Goal: Task Accomplishment & Management: Manage account settings

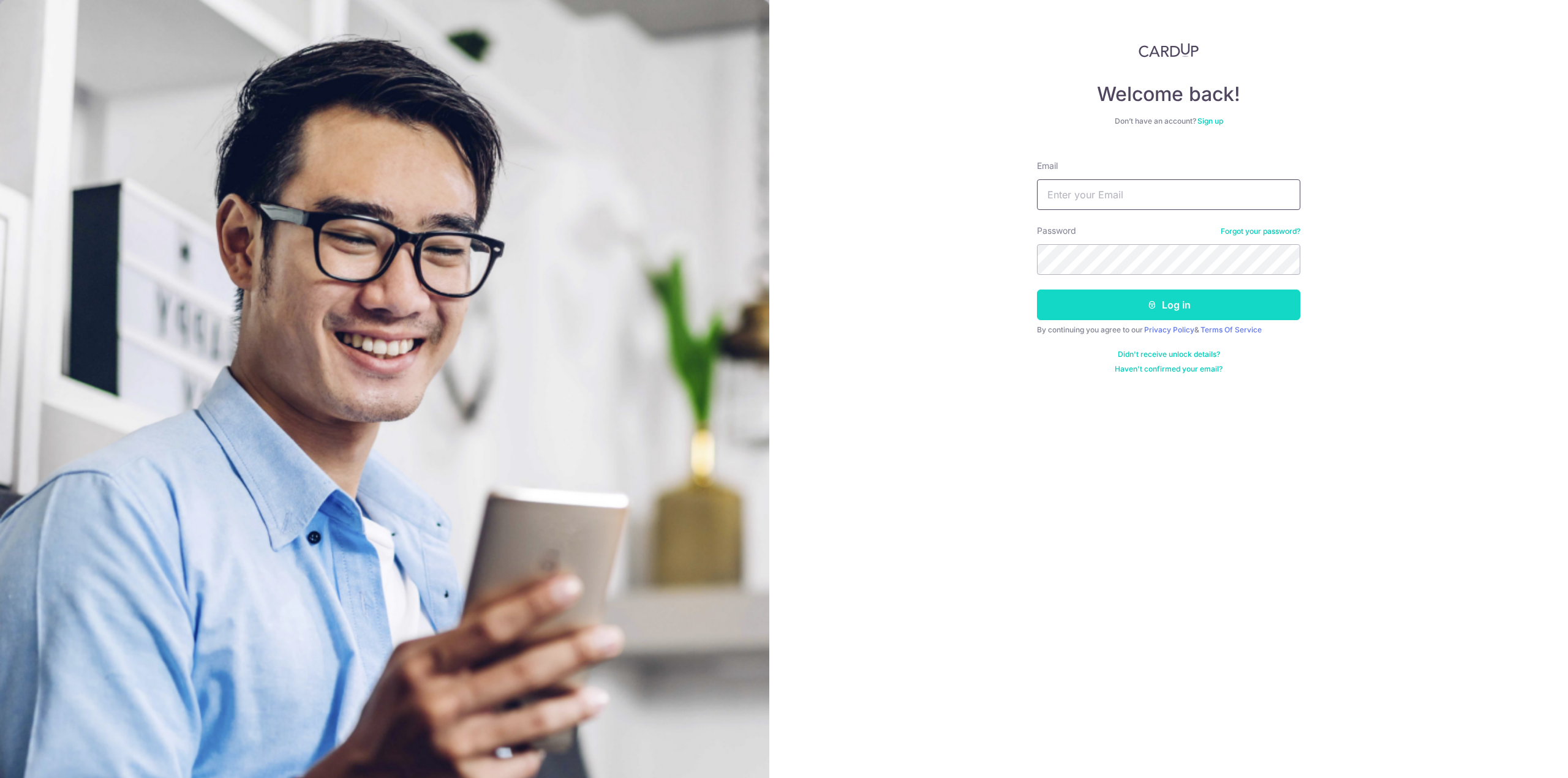
type input "cvhtsl@gmail.com"
click at [1100, 311] on button "Log in" at bounding box center [1168, 305] width 263 height 31
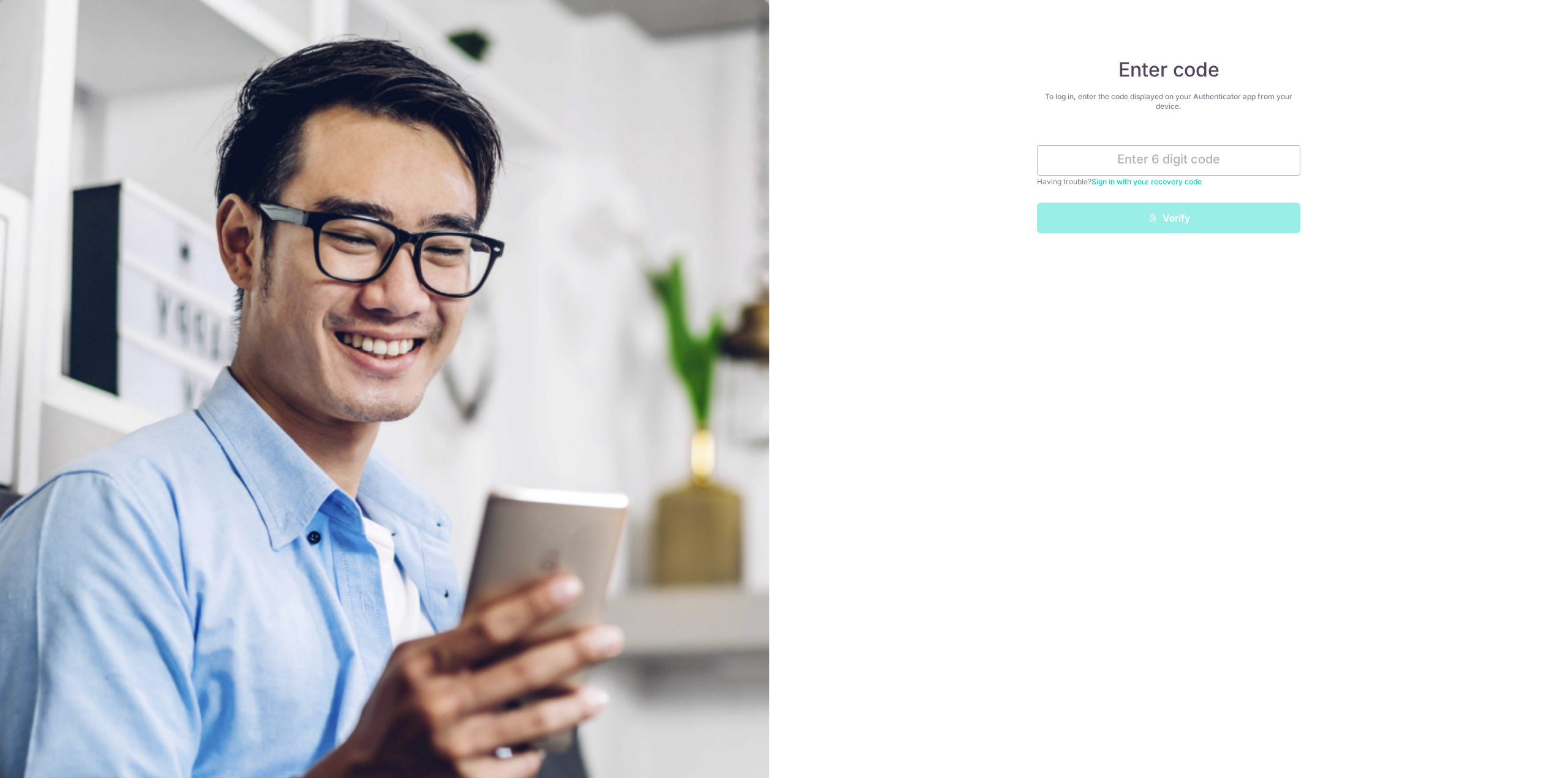
click at [1133, 179] on link "Sign in with your recovery code" at bounding box center [1147, 182] width 110 height 9
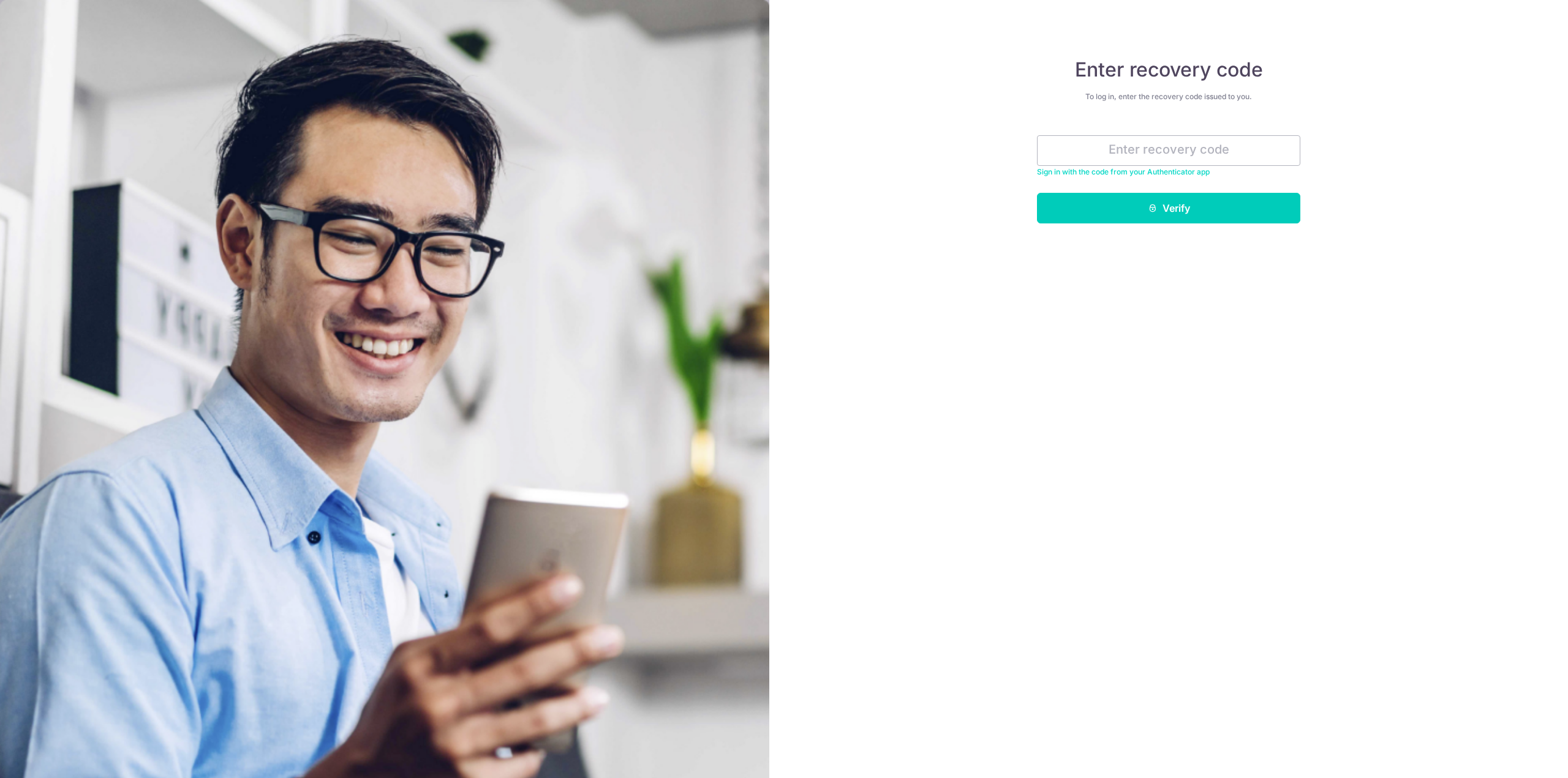
click at [1135, 168] on link "Sign in with the code from your Authenticator app" at bounding box center [1122, 172] width 173 height 9
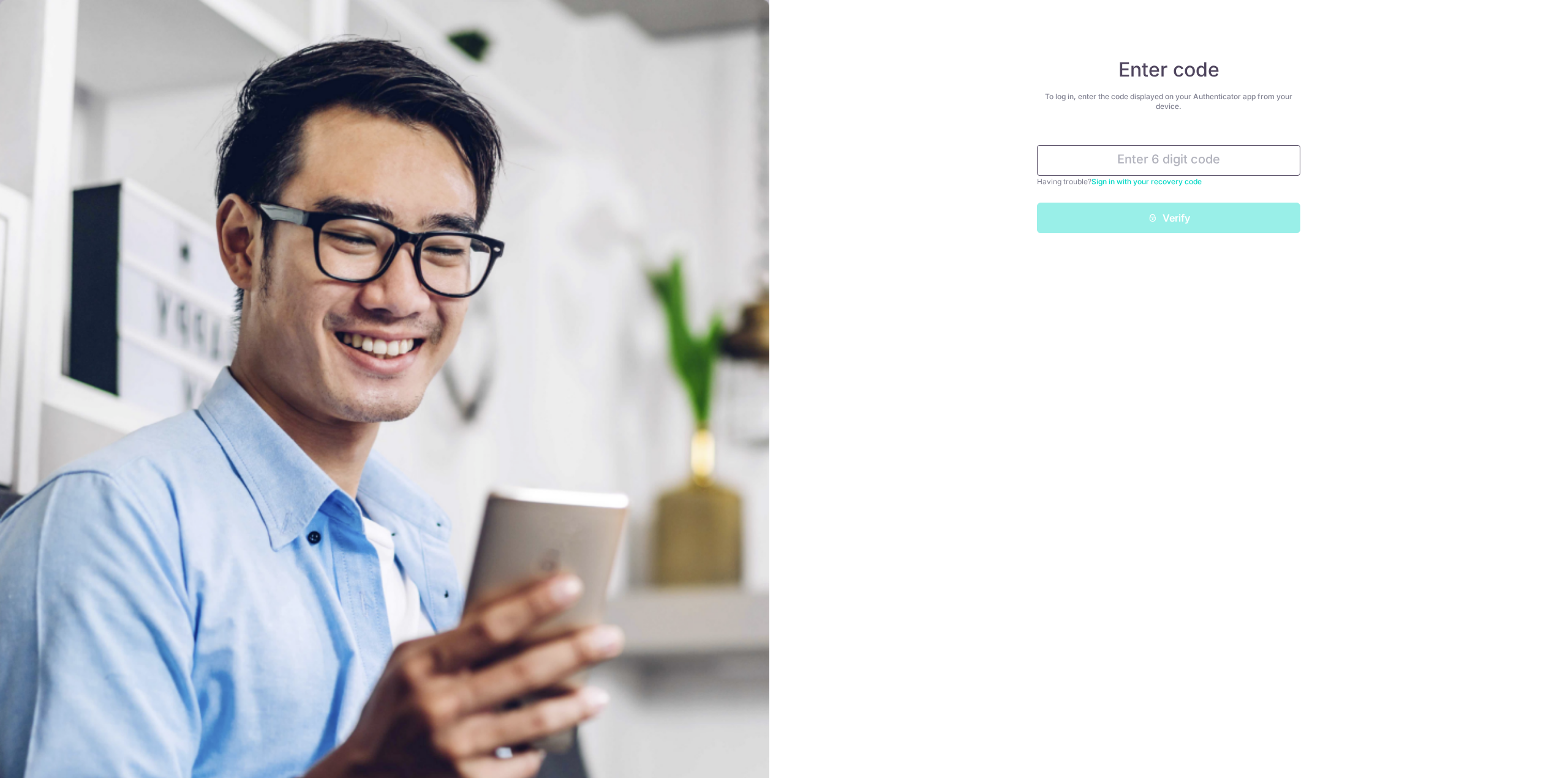
click at [1131, 161] on input "text" at bounding box center [1168, 161] width 263 height 31
click at [1123, 163] on input "text" at bounding box center [1168, 161] width 263 height 31
type input "119935"
drag, startPoint x: 1172, startPoint y: 211, endPoint x: 1163, endPoint y: 213, distance: 9.2
click at [1173, 211] on button "Verify" at bounding box center [1168, 218] width 263 height 31
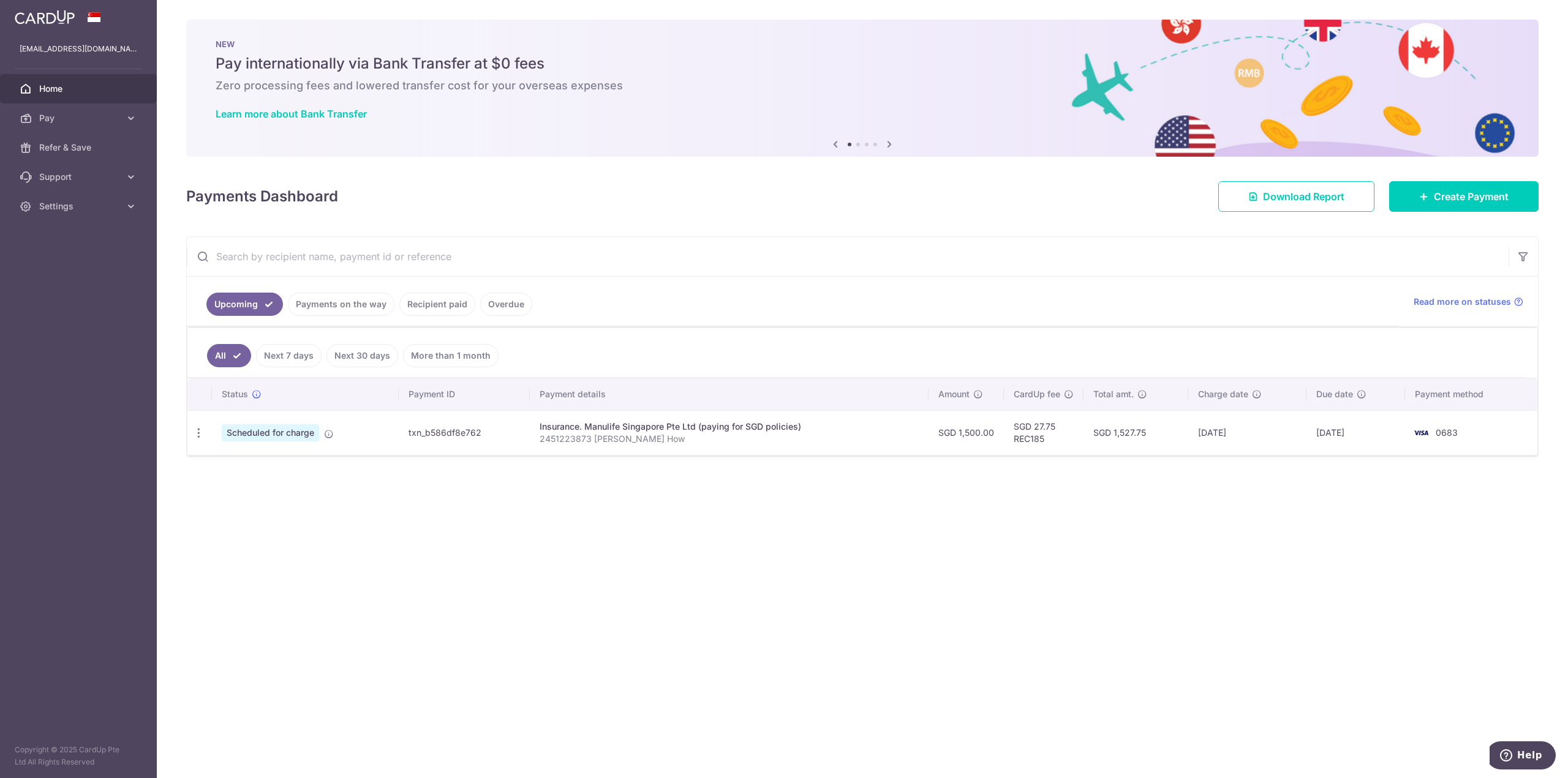
click at [791, 522] on div "× Pause Schedule Pause all future payments in this series Pause just this one p…" at bounding box center [861, 389] width 1411 height 778
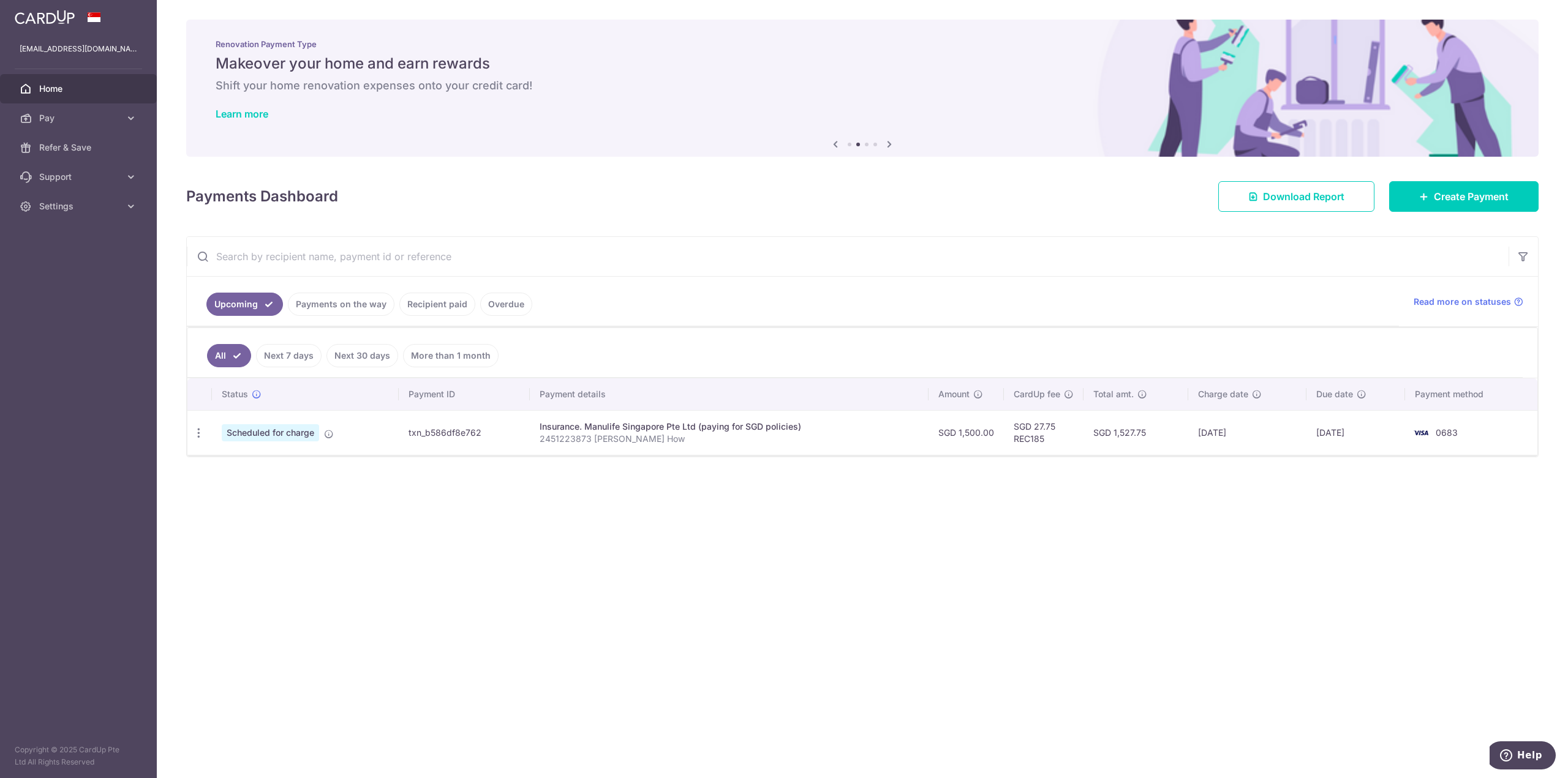
click at [333, 305] on link "Payments on the way" at bounding box center [341, 305] width 107 height 23
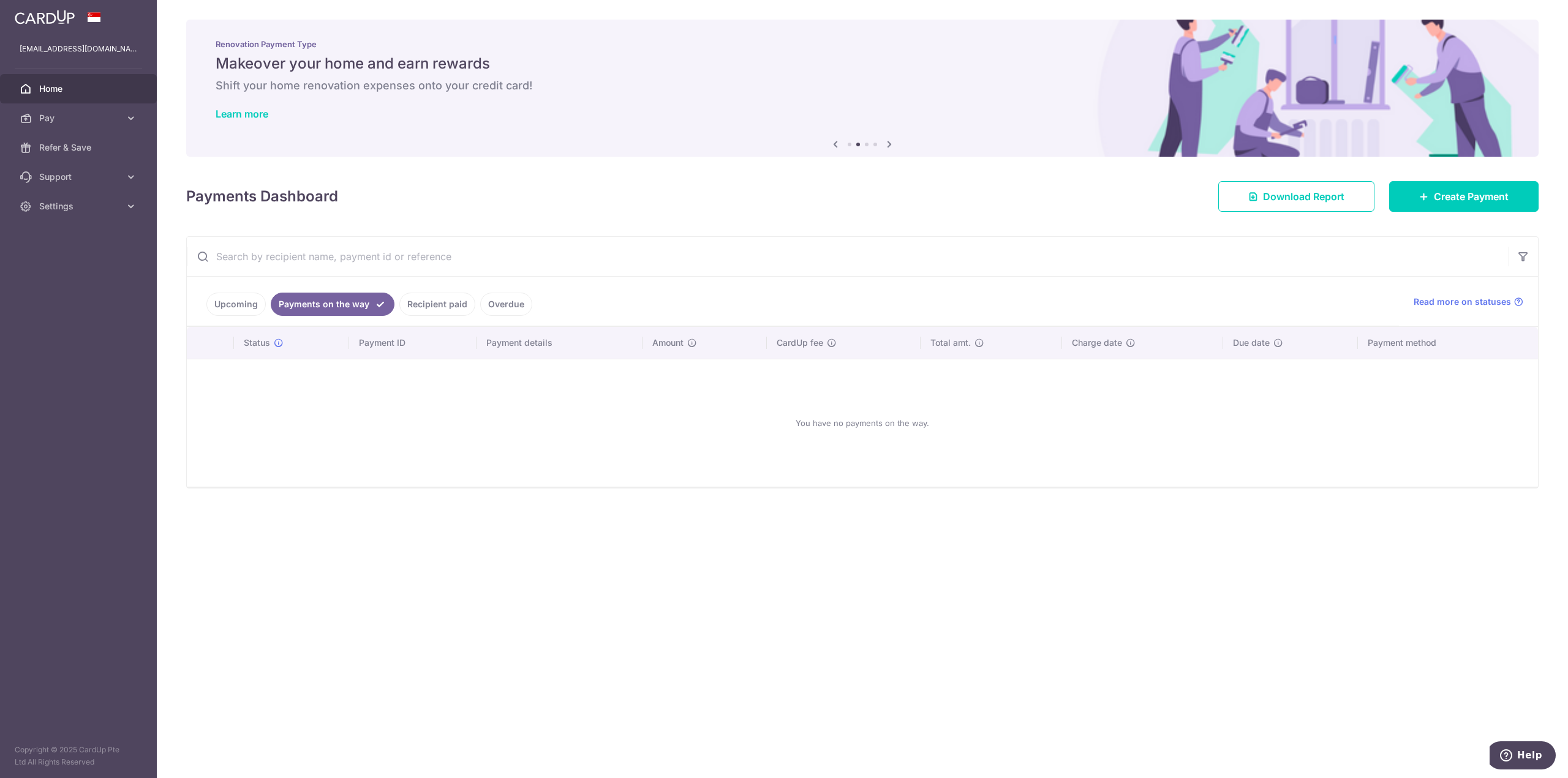
click at [432, 302] on link "Recipient paid" at bounding box center [437, 305] width 76 height 23
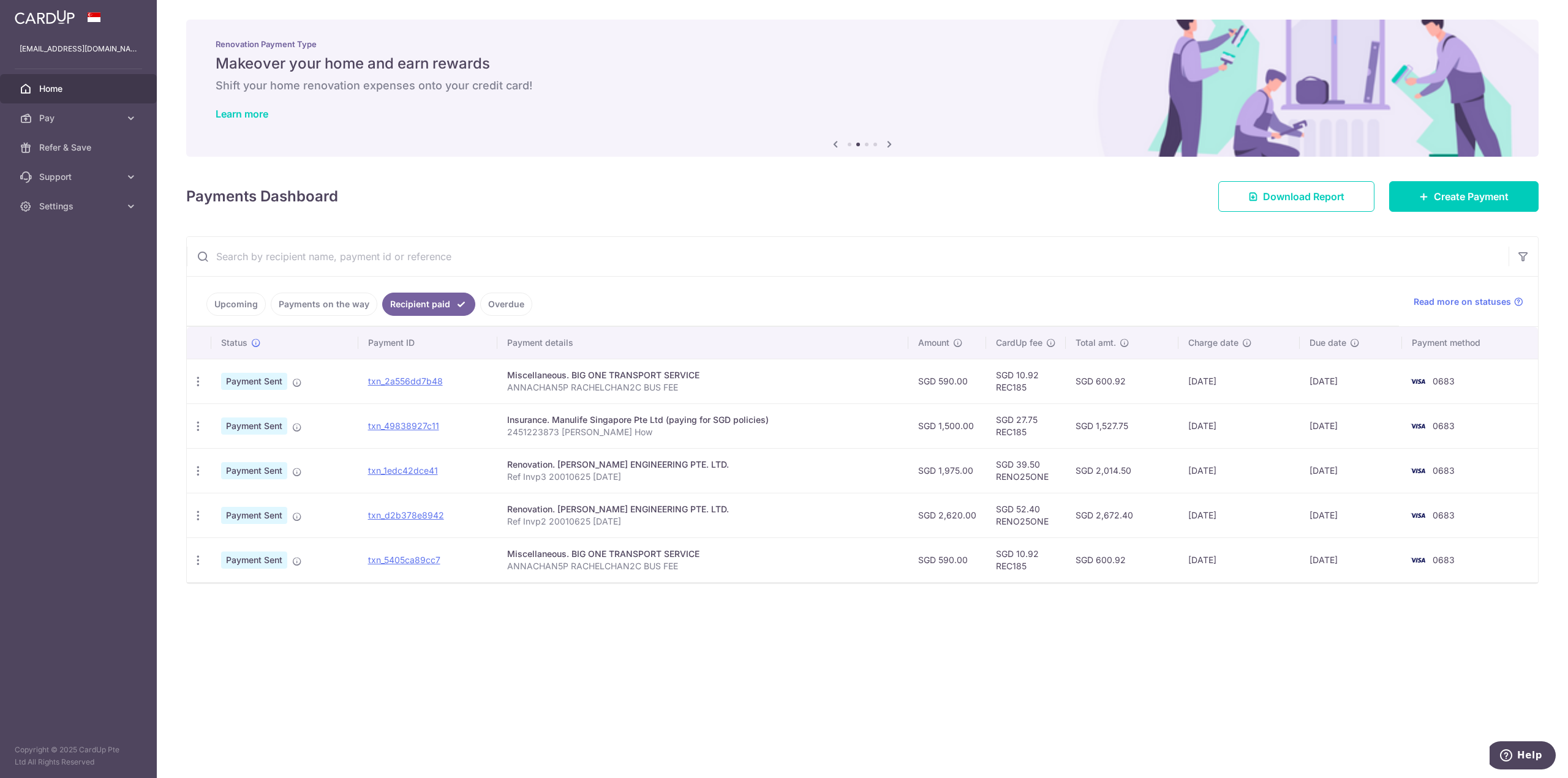
click at [1019, 476] on td "SGD 39.50 RENO25ONE" at bounding box center [1026, 470] width 80 height 44
copy td "RENO25ONE"
click at [735, 681] on div "× Pause Schedule Pause all future payments in this series Pause just this one p…" at bounding box center [861, 389] width 1411 height 778
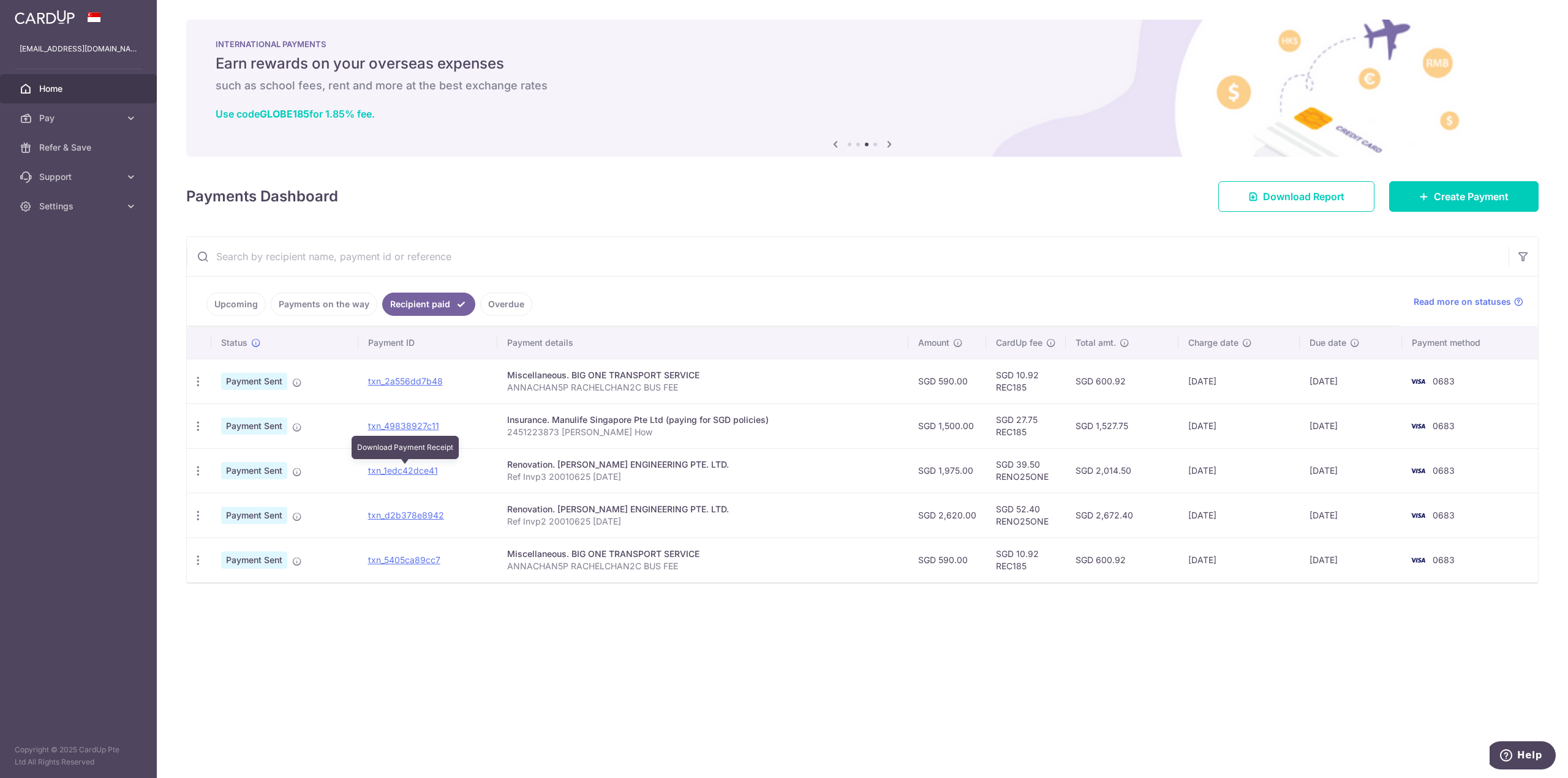
drag, startPoint x: 394, startPoint y: 473, endPoint x: 309, endPoint y: 587, distance: 142.2
click at [305, 597] on div "× Pause Schedule Pause all future payments in this series Pause just this one p…" at bounding box center [861, 389] width 1411 height 778
click at [199, 472] on icon "button" at bounding box center [198, 471] width 13 height 13
drag, startPoint x: 330, startPoint y: 656, endPoint x: 301, endPoint y: 569, distance: 91.7
click at [330, 654] on div "× Pause Schedule Pause all future payments in this series Pause just this one p…" at bounding box center [861, 389] width 1411 height 778
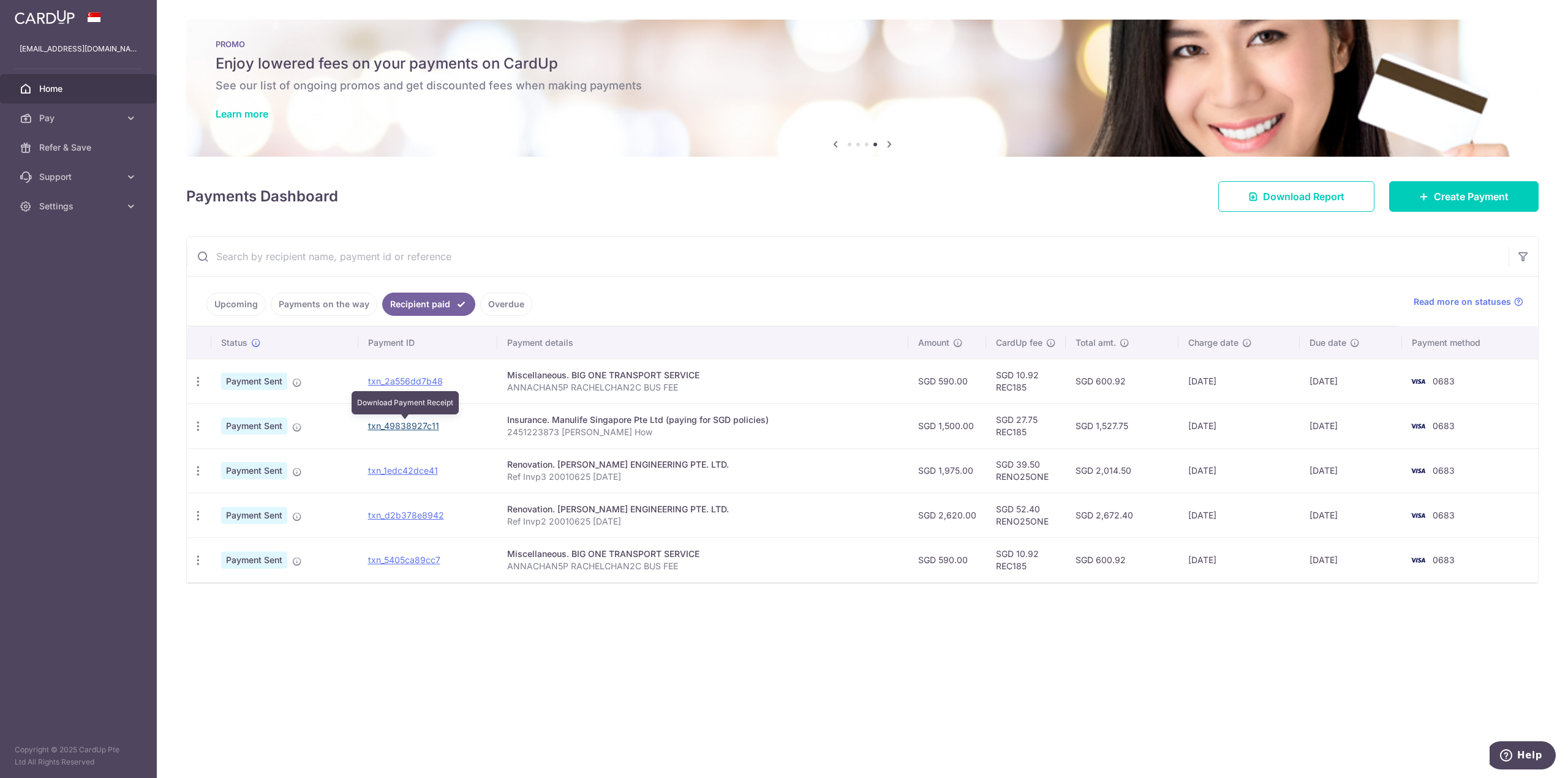
click at [418, 425] on link "txn_49838927c11" at bounding box center [403, 426] width 71 height 11
click at [561, 476] on p "Ref Invp3 20010625 19Aug25" at bounding box center [702, 477] width 390 height 13
copy tr "Ref Invp3 20010625 19Aug25"
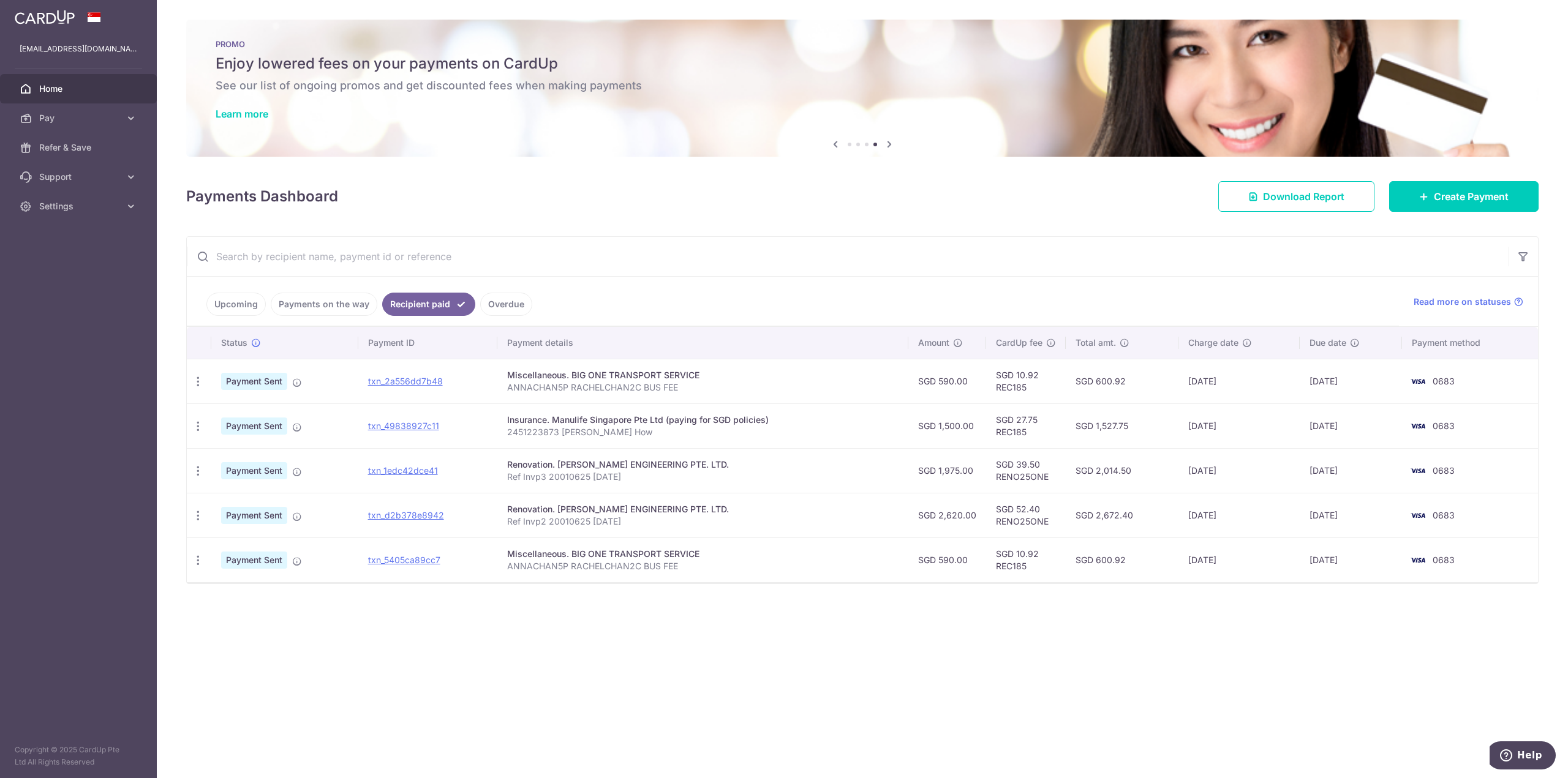
click at [1135, 687] on div "× Pause Schedule Pause all future payments in this series Pause just this one p…" at bounding box center [861, 389] width 1411 height 778
click at [1447, 205] on link "Create Payment" at bounding box center [1463, 197] width 149 height 31
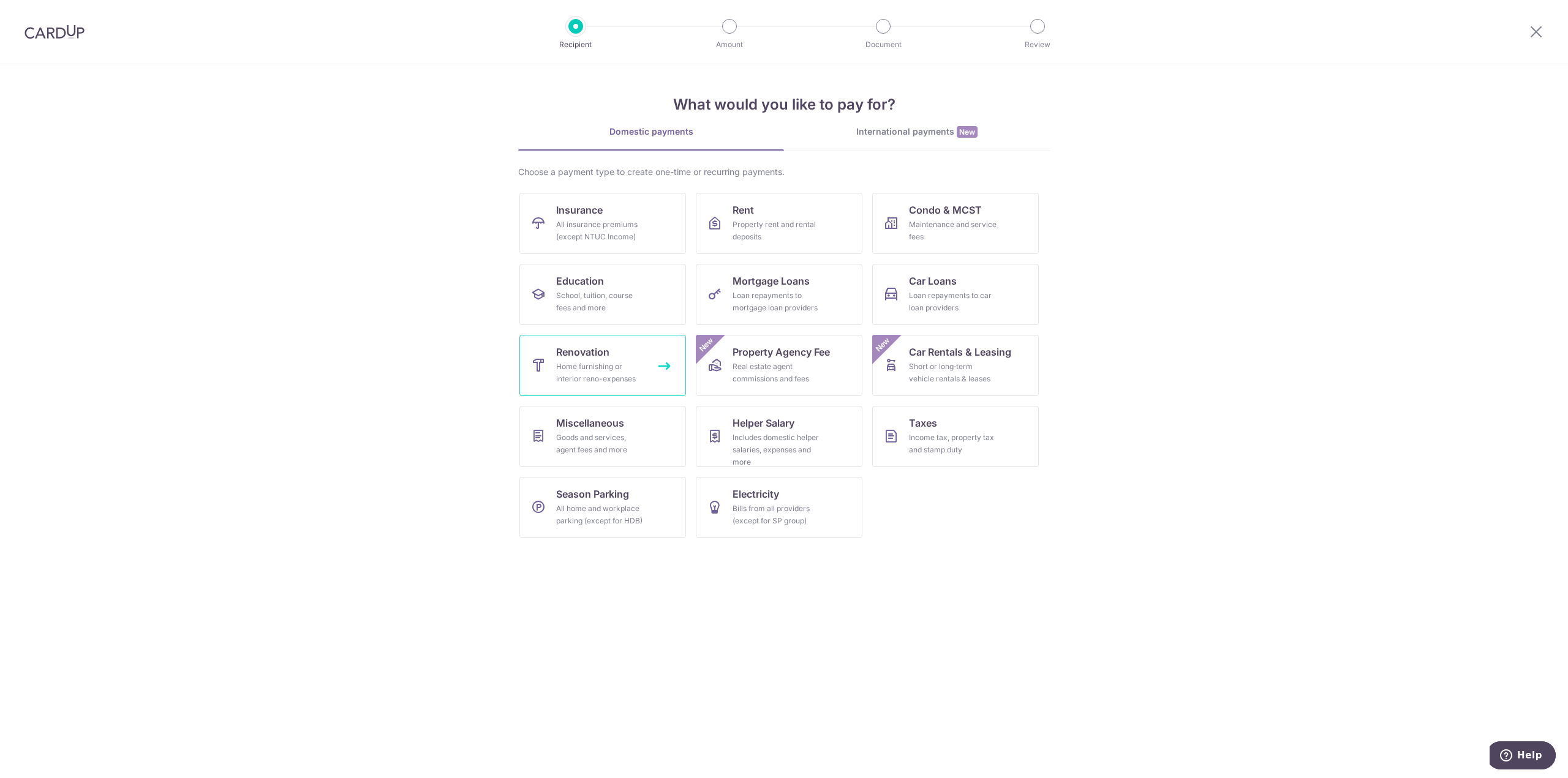
click at [591, 359] on link "Renovation Home furnishing or interior reno-expenses" at bounding box center [603, 366] width 166 height 61
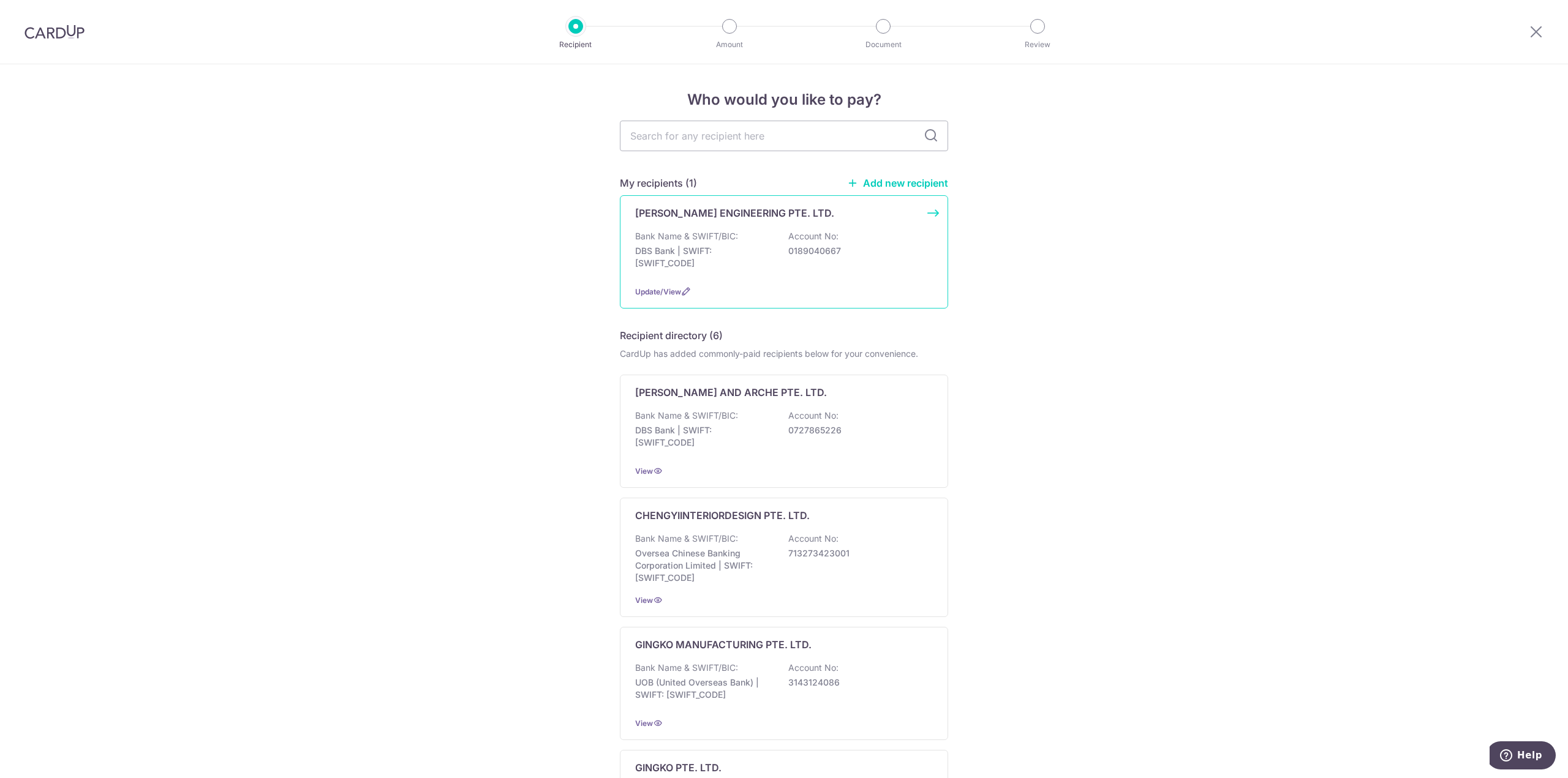
click at [861, 239] on div "Bank Name & SWIFT/BIC: DBS Bank | SWIFT: [SWIFT_CODE] Account No: 0189040667" at bounding box center [784, 253] width 297 height 45
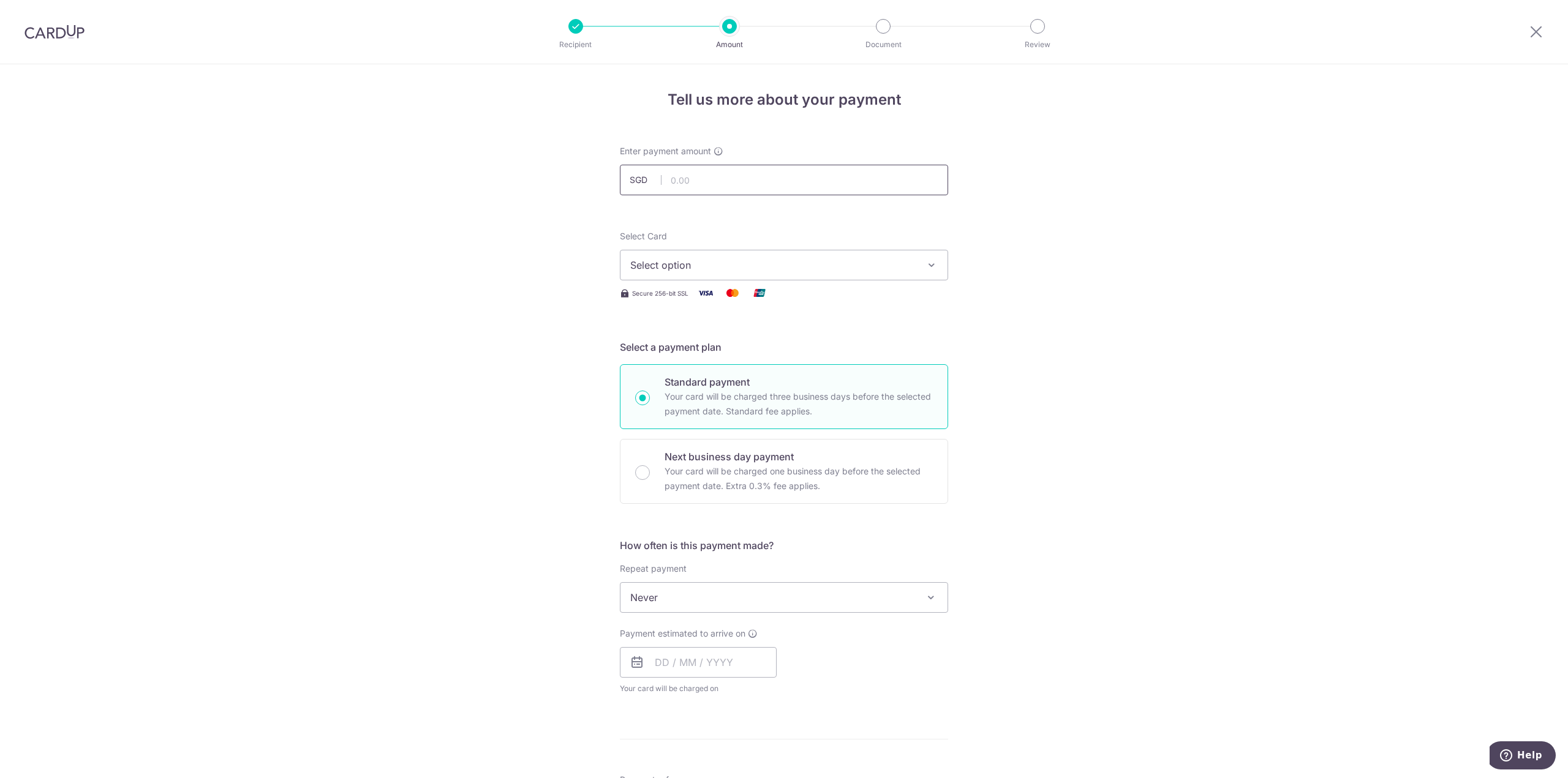
click at [700, 181] on input "text" at bounding box center [784, 180] width 328 height 31
type input "1,300.00"
click at [416, 233] on div "Tell us more about your payment Enter payment amount SGD 1,300.00 1300.00 Selec…" at bounding box center [784, 659] width 1568 height 1190
click at [798, 266] on span "Select option" at bounding box center [773, 265] width 286 height 14
click at [751, 351] on span "**** 0683" at bounding box center [784, 352] width 307 height 14
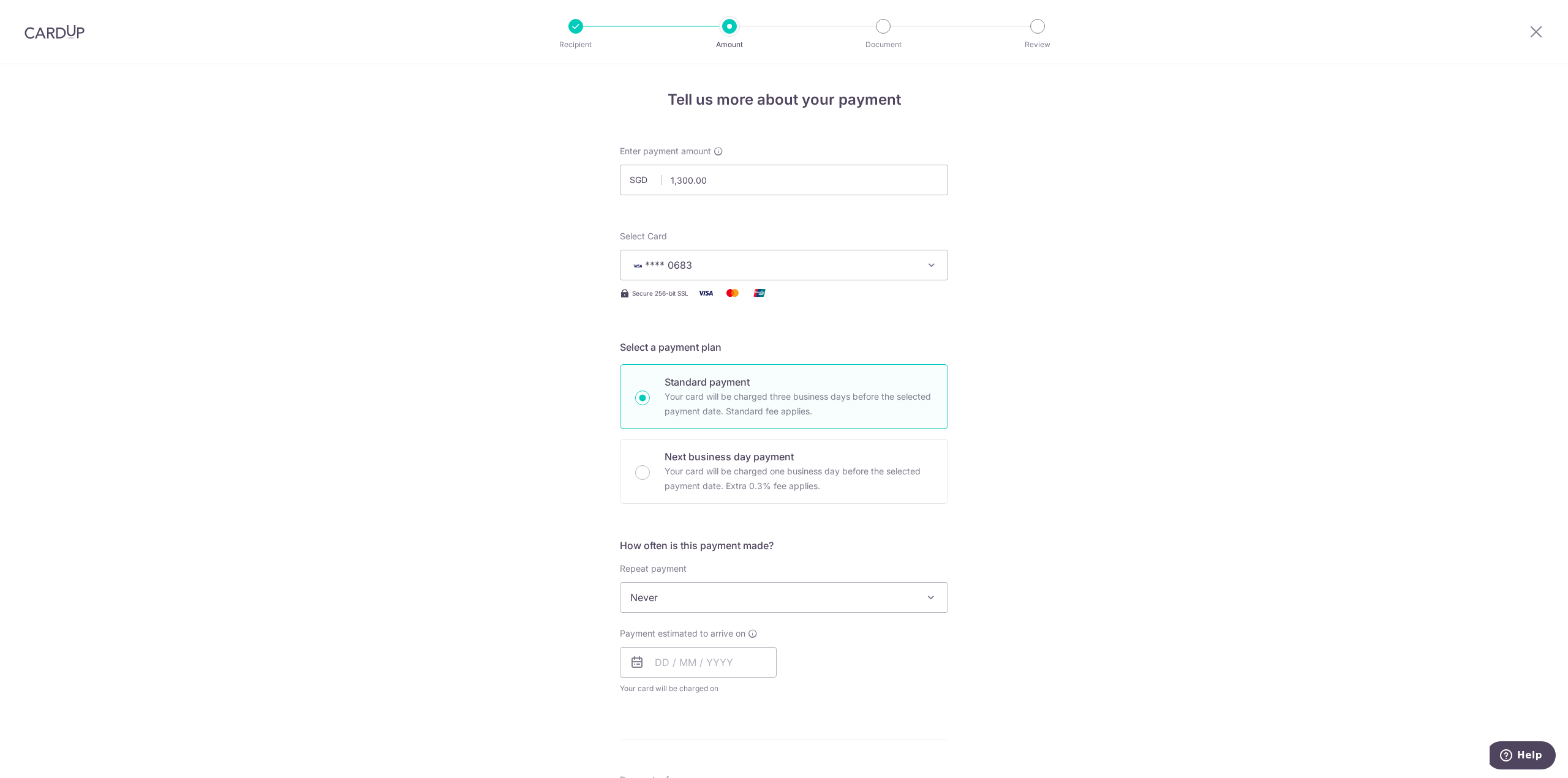
click at [1069, 379] on div "Tell us more about your payment Enter payment amount SGD 1,300.00 1300.00 Selec…" at bounding box center [784, 659] width 1568 height 1190
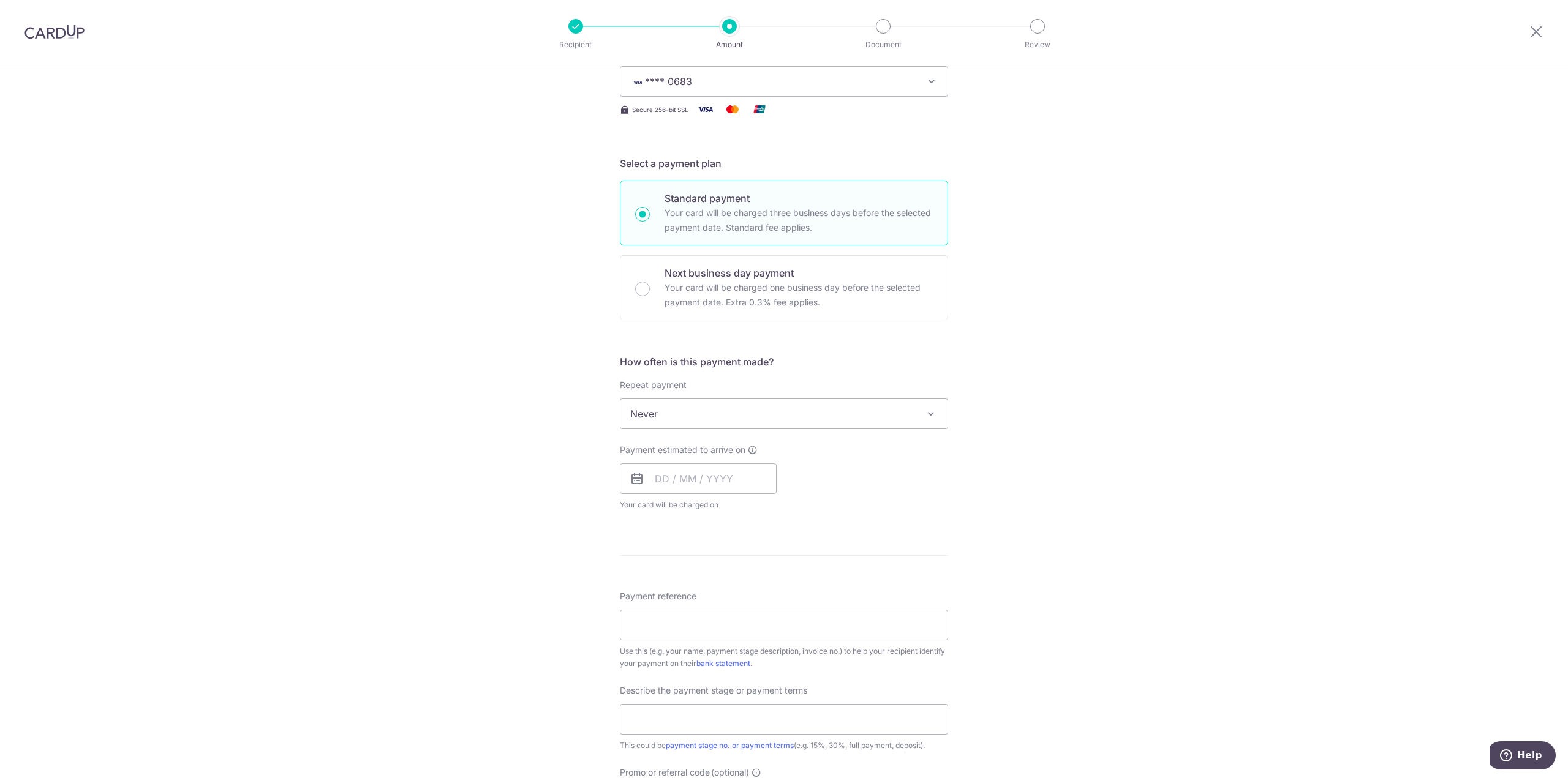
click at [787, 415] on span "Never" at bounding box center [784, 414] width 327 height 30
click at [1171, 457] on div "Tell us more about your payment Enter payment amount SGD 1,300.00 1300.00 Selec…" at bounding box center [784, 475] width 1568 height 1190
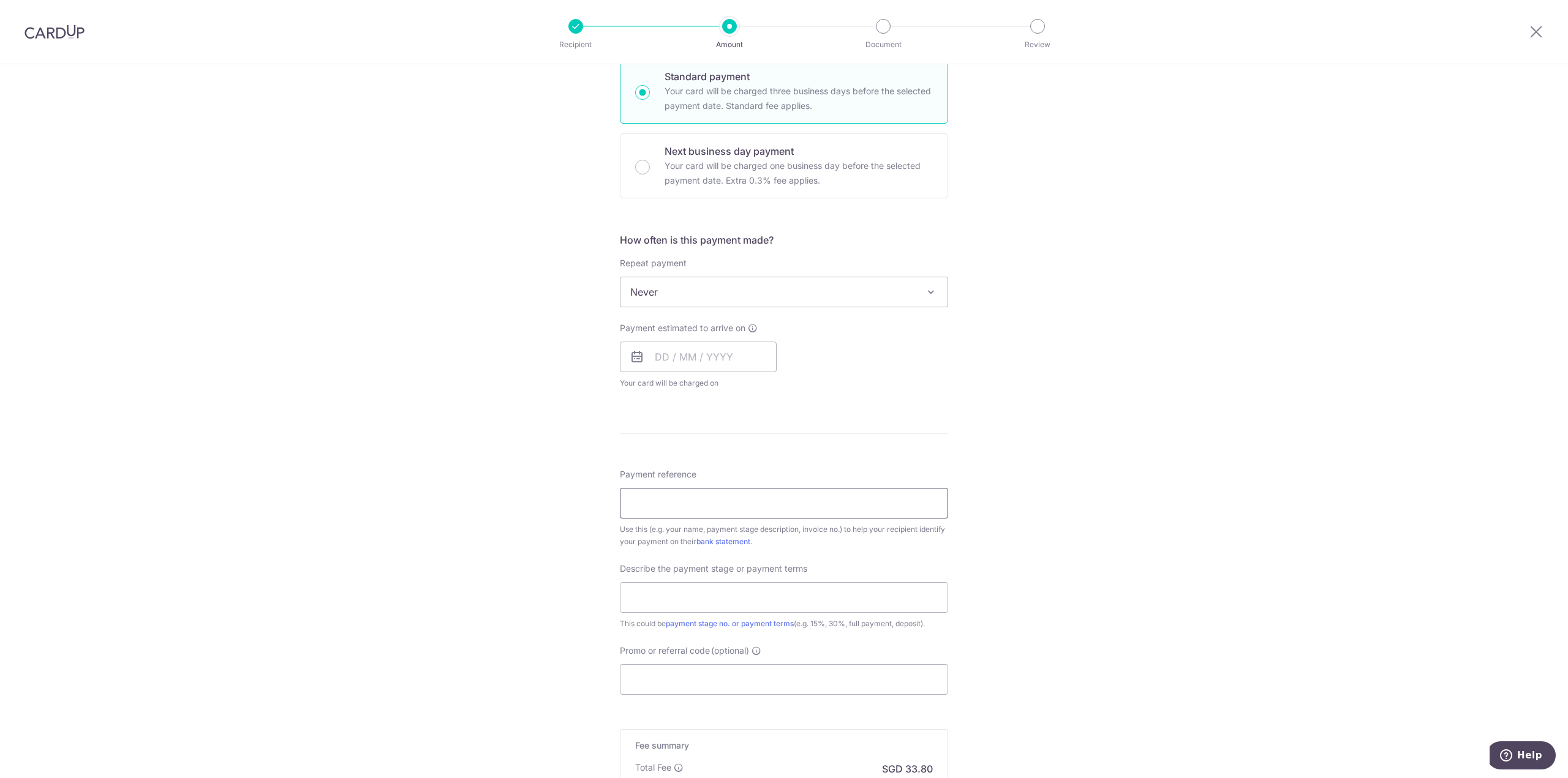
scroll to position [368, 0]
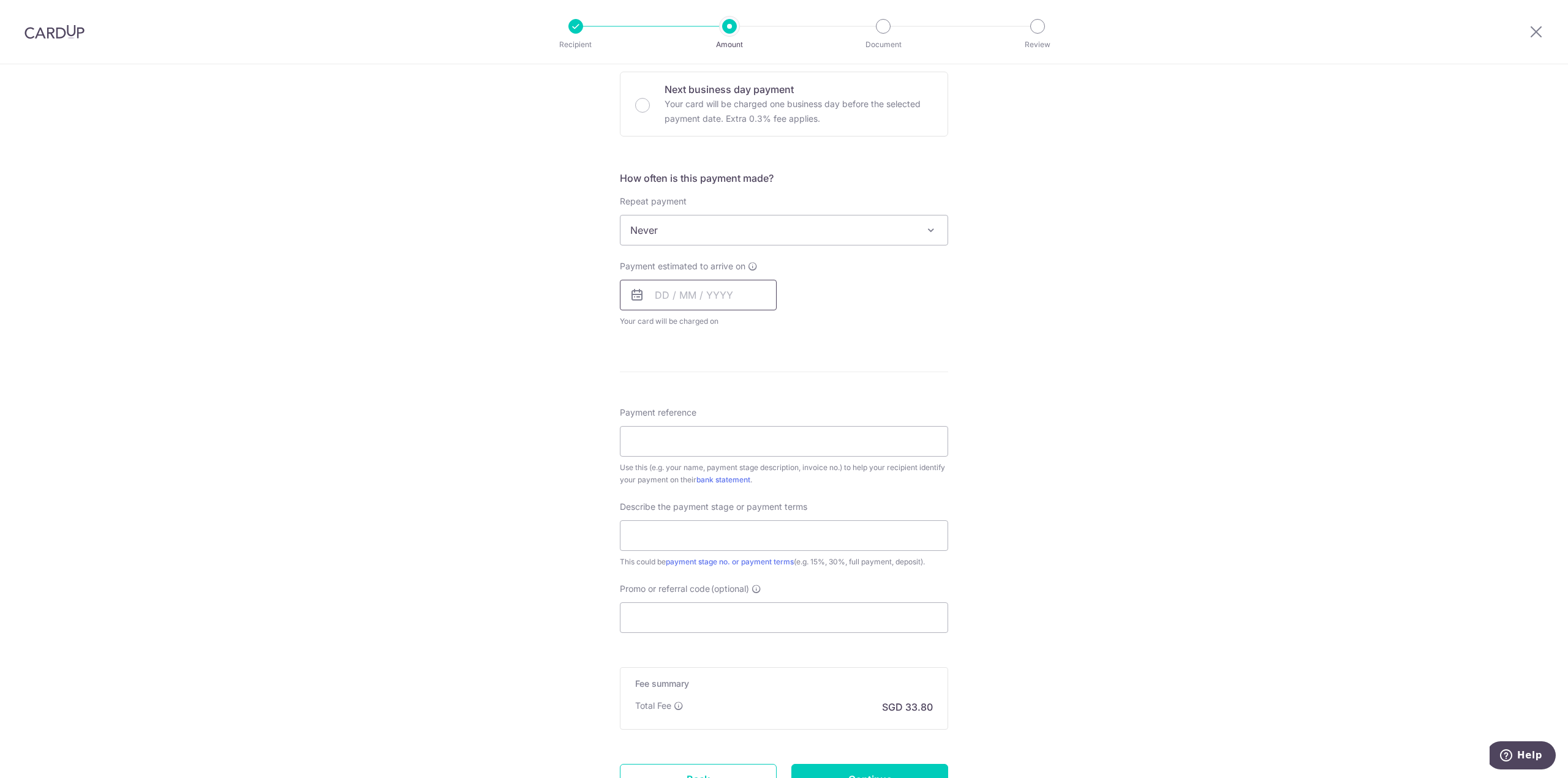
click at [658, 292] on input "text" at bounding box center [698, 295] width 156 height 31
click at [740, 428] on link "18" at bounding box center [743, 431] width 20 height 20
type input "18/09/2025"
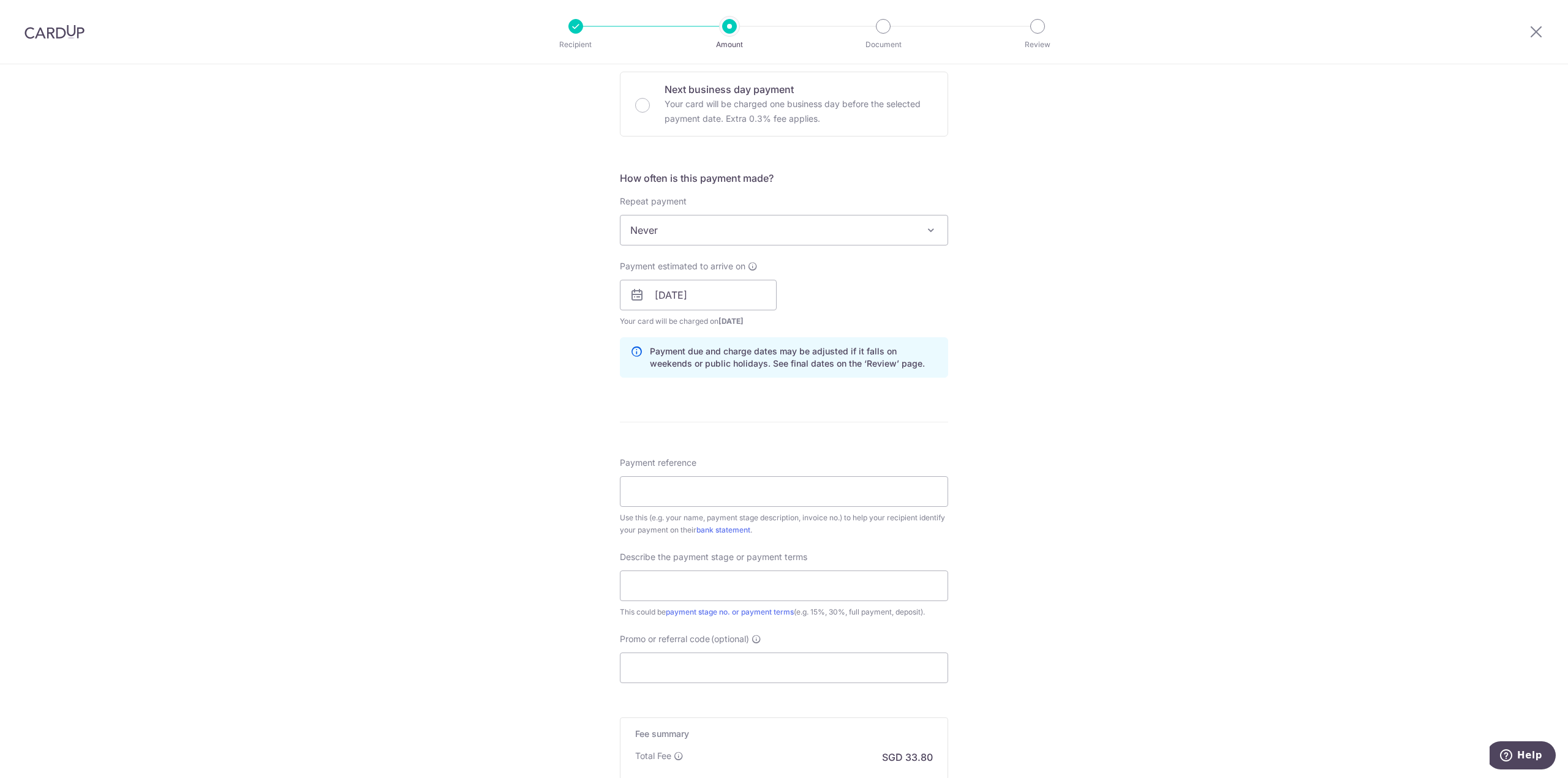
drag, startPoint x: 1144, startPoint y: 458, endPoint x: 1134, endPoint y: 459, distance: 10.0
click at [1138, 459] on div "Tell us more about your payment Enter payment amount SGD 1,300.00 1300.00 Selec…" at bounding box center [784, 317] width 1568 height 1240
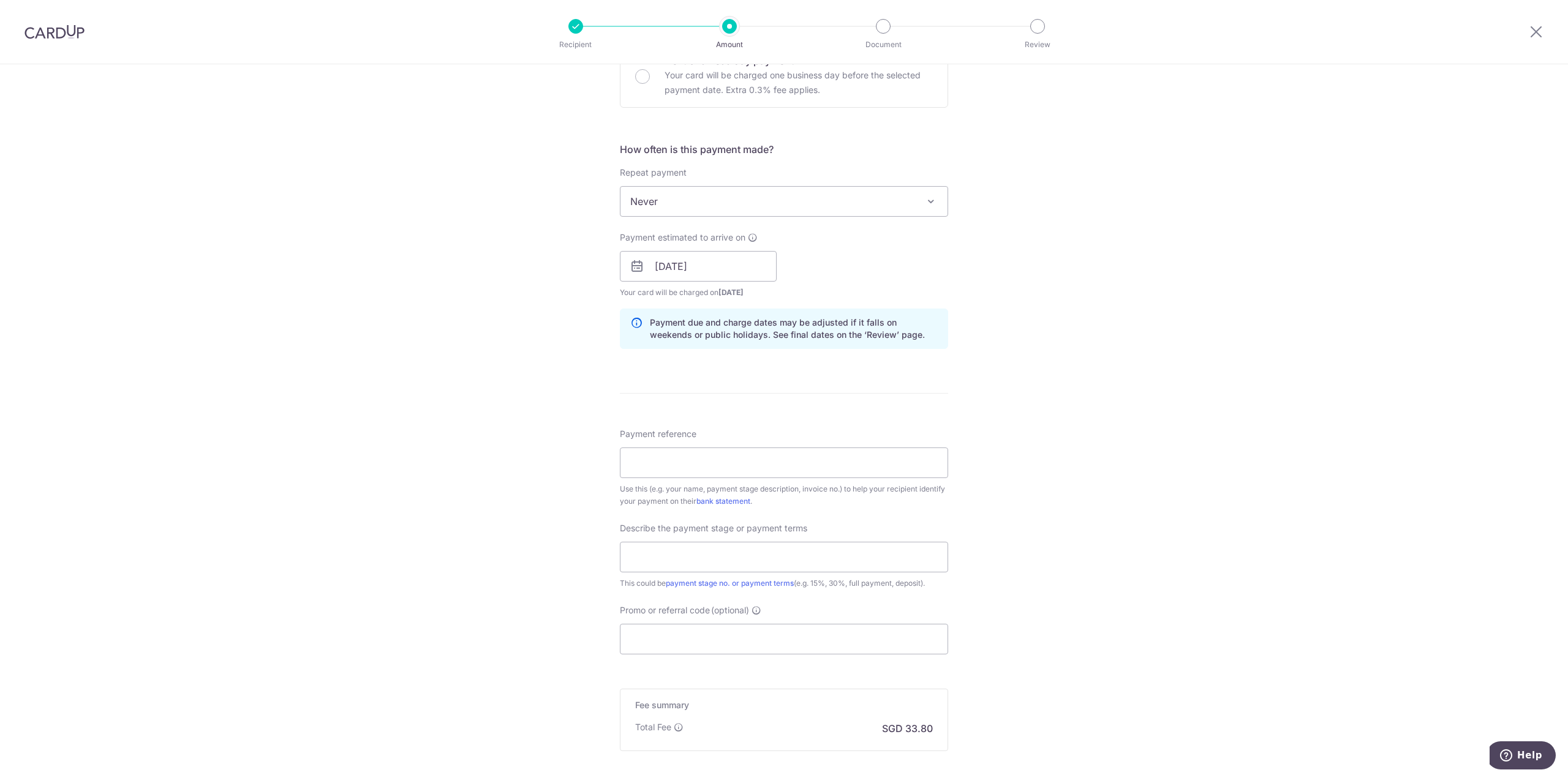
scroll to position [526, 0]
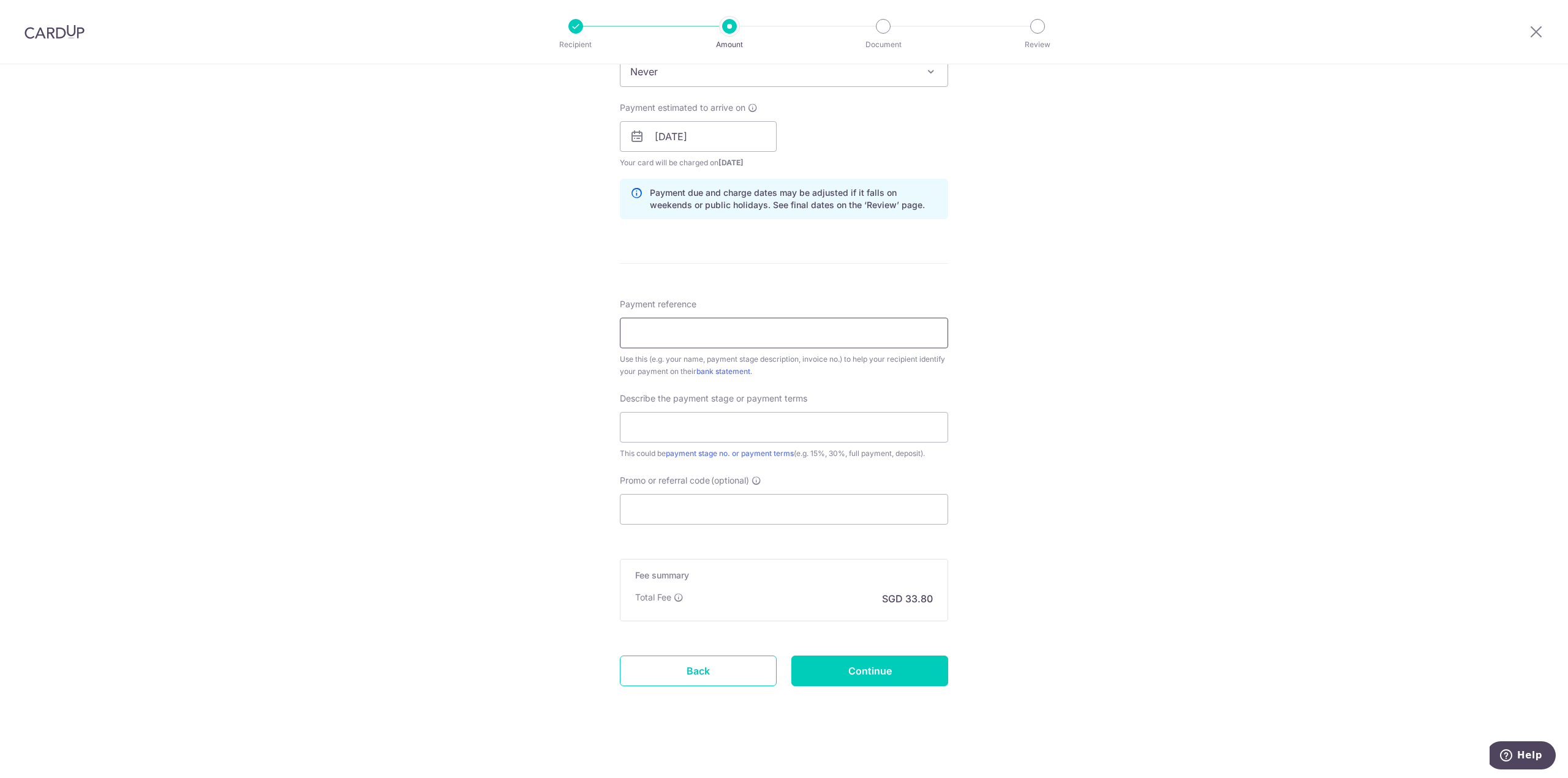
click at [727, 333] on input "Payment reference" at bounding box center [784, 333] width 328 height 31
click at [123, 354] on div "Tell us more about your payment Enter payment amount SGD 1,300.00 1300.00 Selec…" at bounding box center [784, 158] width 1568 height 1240
click at [681, 510] on input "Promo or referral code (optional)" at bounding box center [784, 510] width 328 height 31
paste input "Ref Invp3 20010625 19Aug25"
type input "Ref Invp3 20010625 19Aug25"
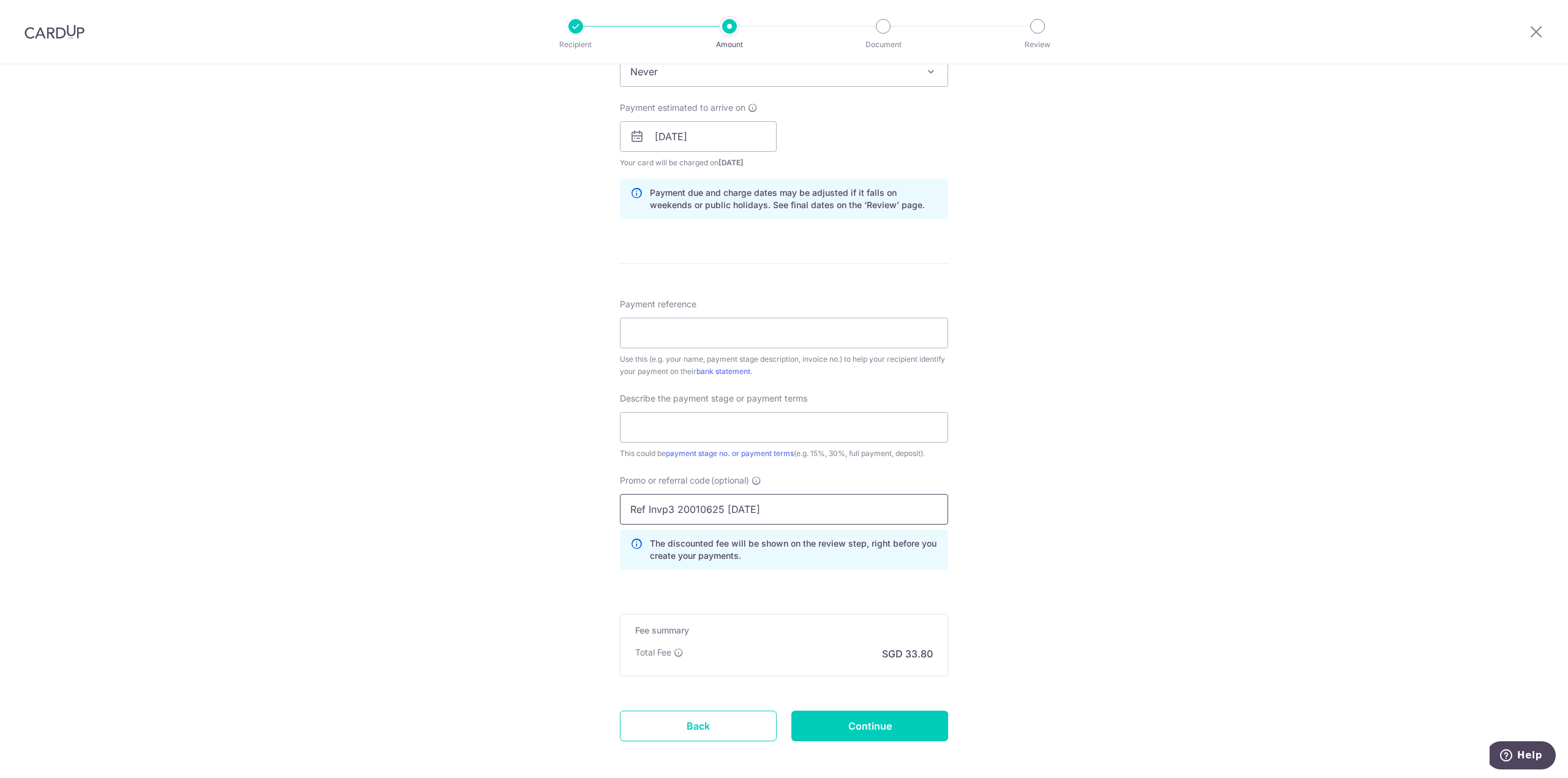
drag, startPoint x: 772, startPoint y: 505, endPoint x: 25, endPoint y: 423, distance: 751.5
click at [25, 424] on div "Tell us more about your payment Enter payment amount SGD 1,300.00 1300.00 Selec…" at bounding box center [784, 185] width 1568 height 1295
type input "Ref Invp3 20010625 19Aug25"
click at [680, 427] on input "text" at bounding box center [784, 427] width 328 height 31
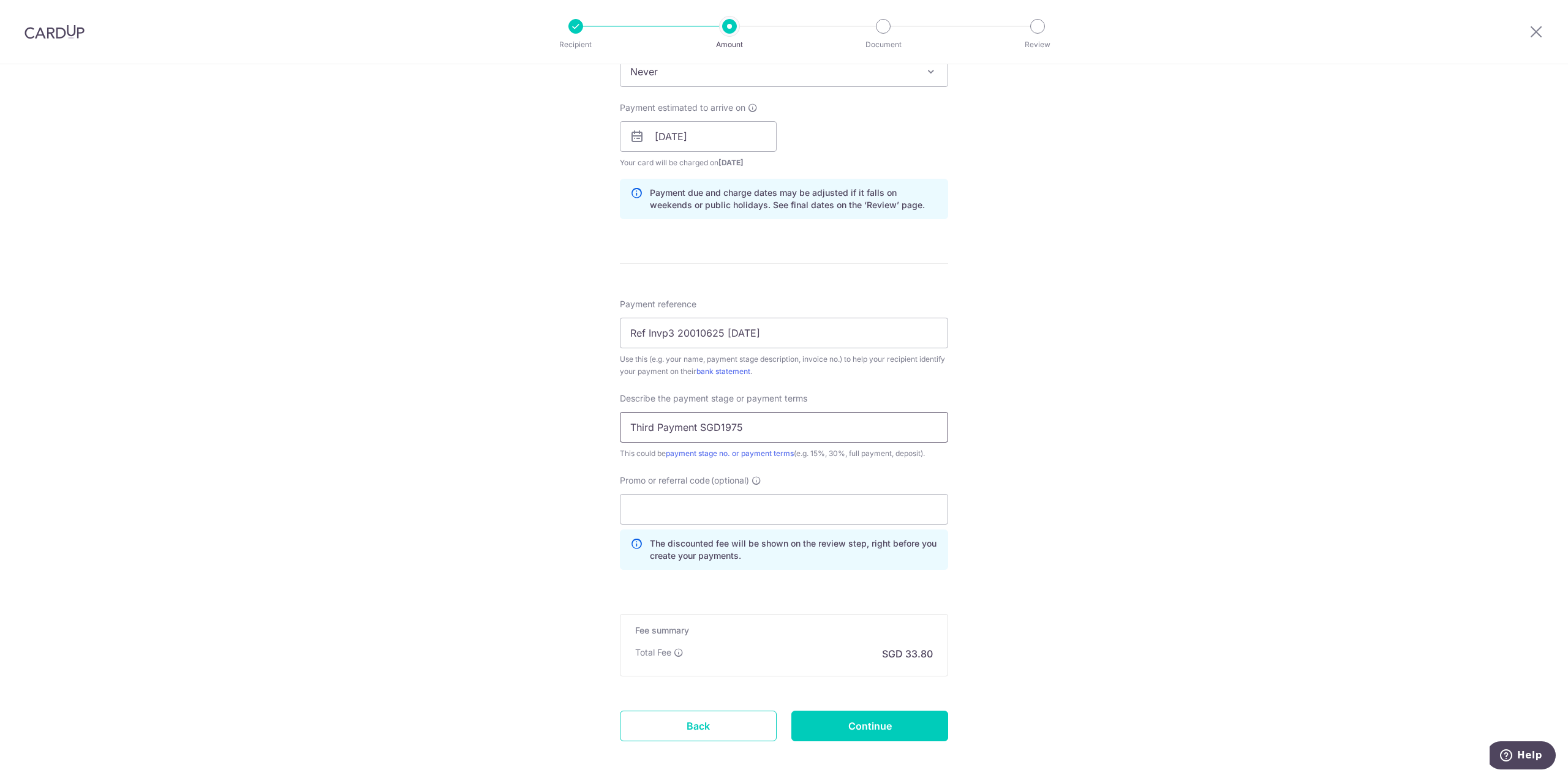
click at [632, 426] on input "Third Payment SGD1975" at bounding box center [784, 427] width 328 height 31
drag, startPoint x: 724, startPoint y: 426, endPoint x: 785, endPoint y: 426, distance: 61.0
click at [785, 426] on input "Fourth Payment SGD1975" at bounding box center [784, 427] width 328 height 31
type input "Fourth Payment SGD1300"
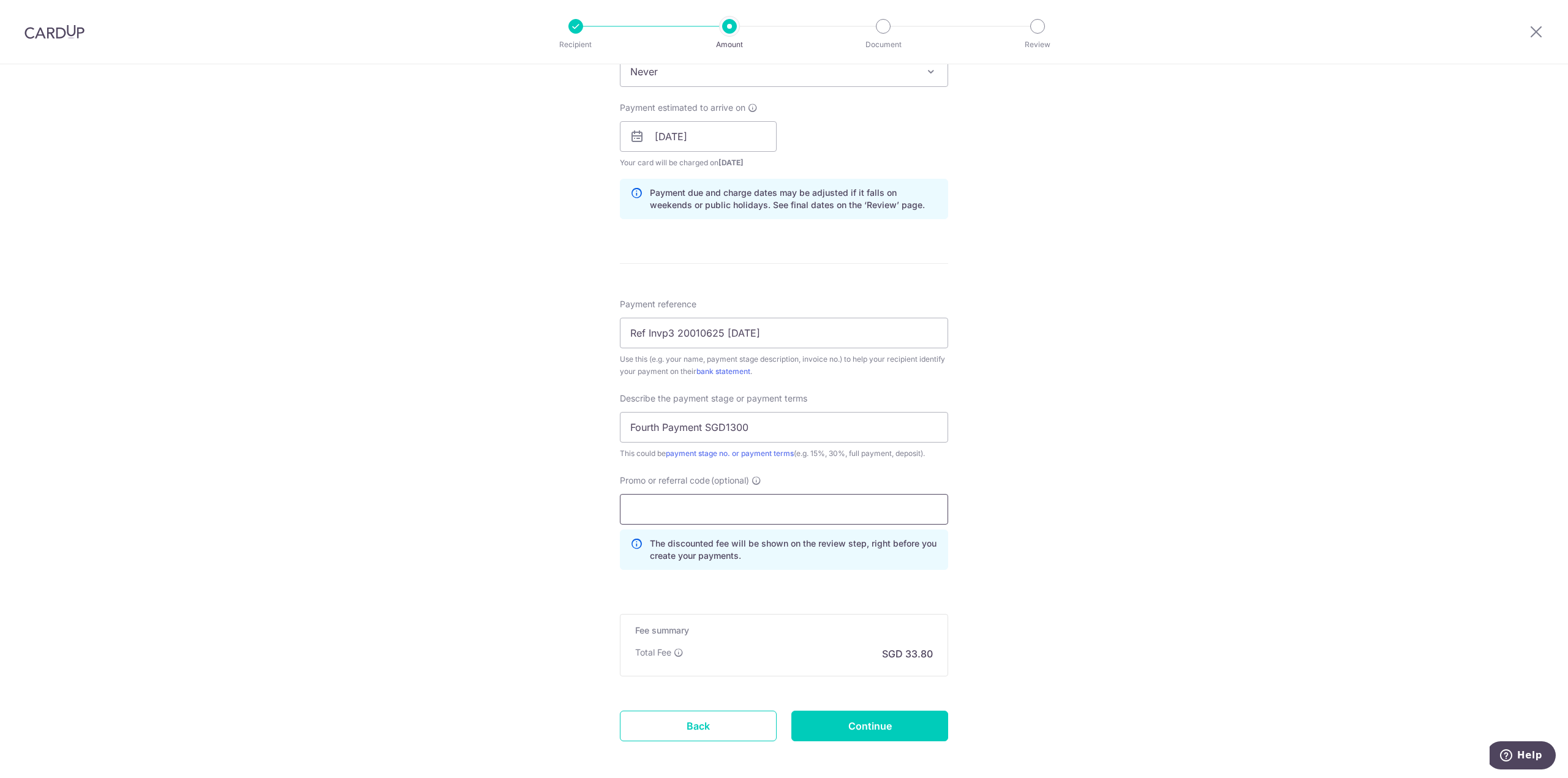
click at [711, 509] on input "Promo or referral code (optional)" at bounding box center [784, 510] width 328 height 31
click at [758, 516] on input "Promo or referral code (optional)" at bounding box center [784, 510] width 328 height 31
paste input "RENO25ONE"
click at [624, 511] on input "RENO25ONE" at bounding box center [784, 510] width 328 height 31
type input "RENO25ONE"
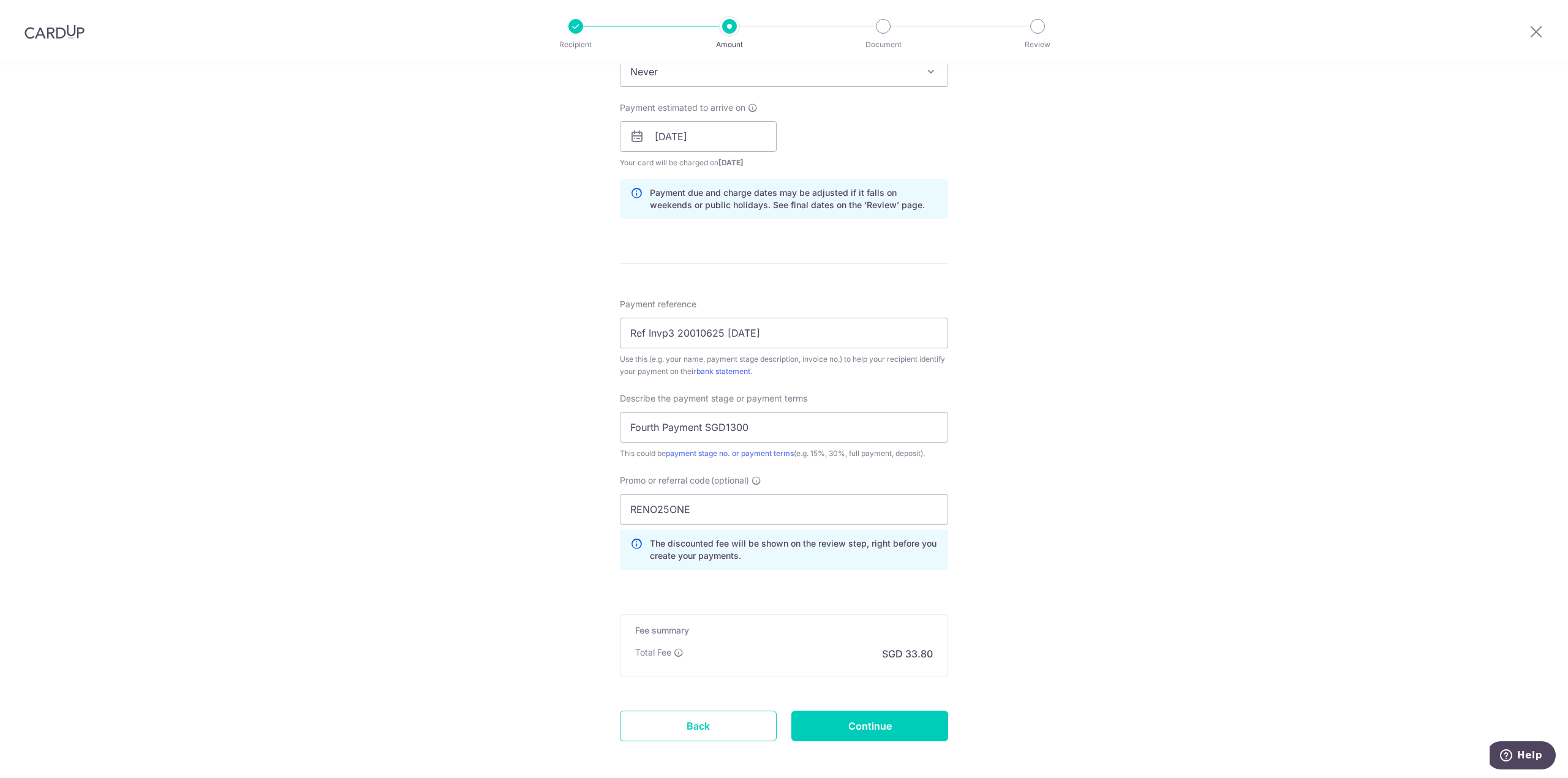
click at [478, 491] on div "Tell us more about your payment Enter payment amount SGD 1,300.00 1300.00 Selec…" at bounding box center [784, 185] width 1568 height 1295
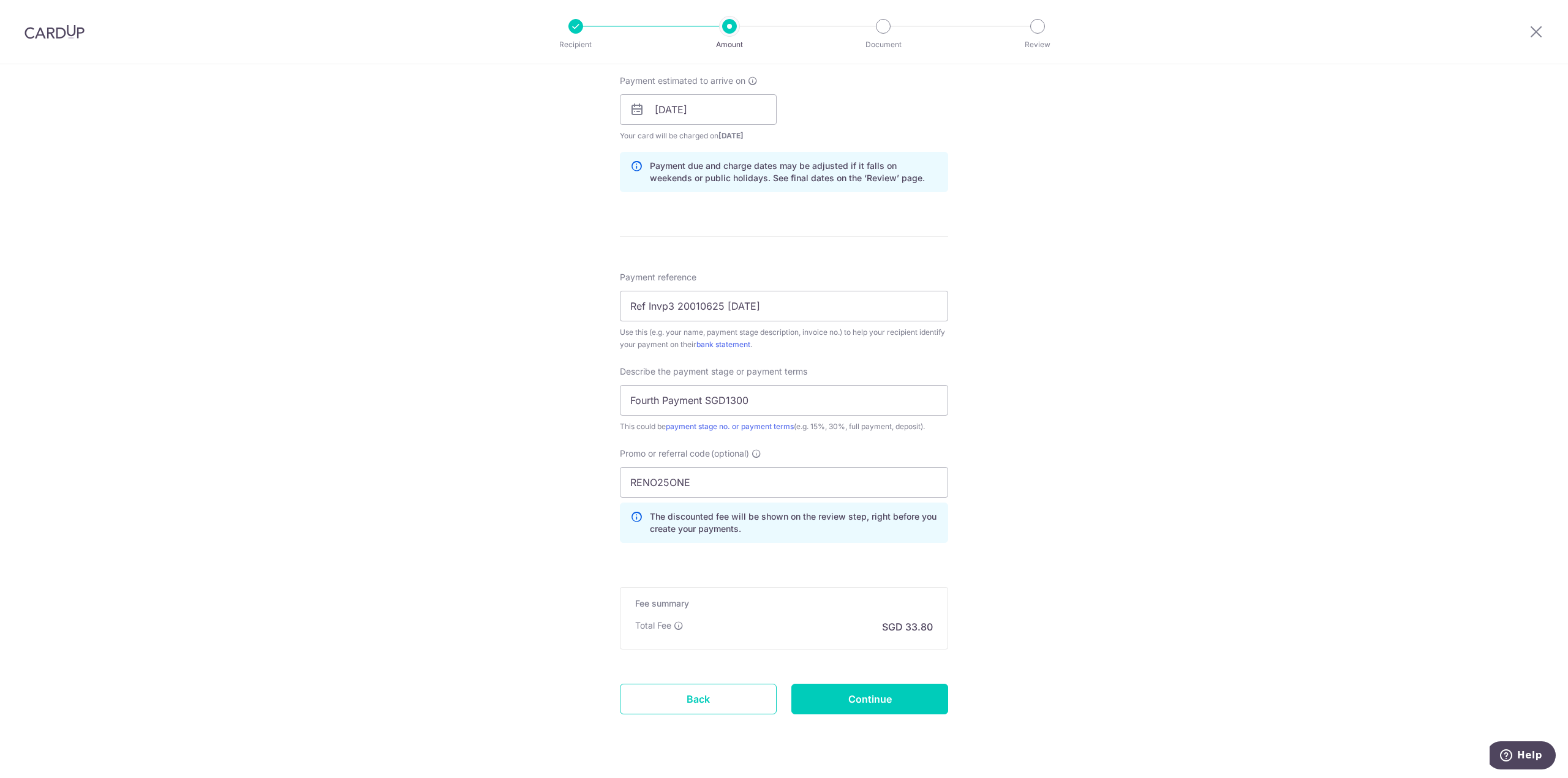
scroll to position [581, 0]
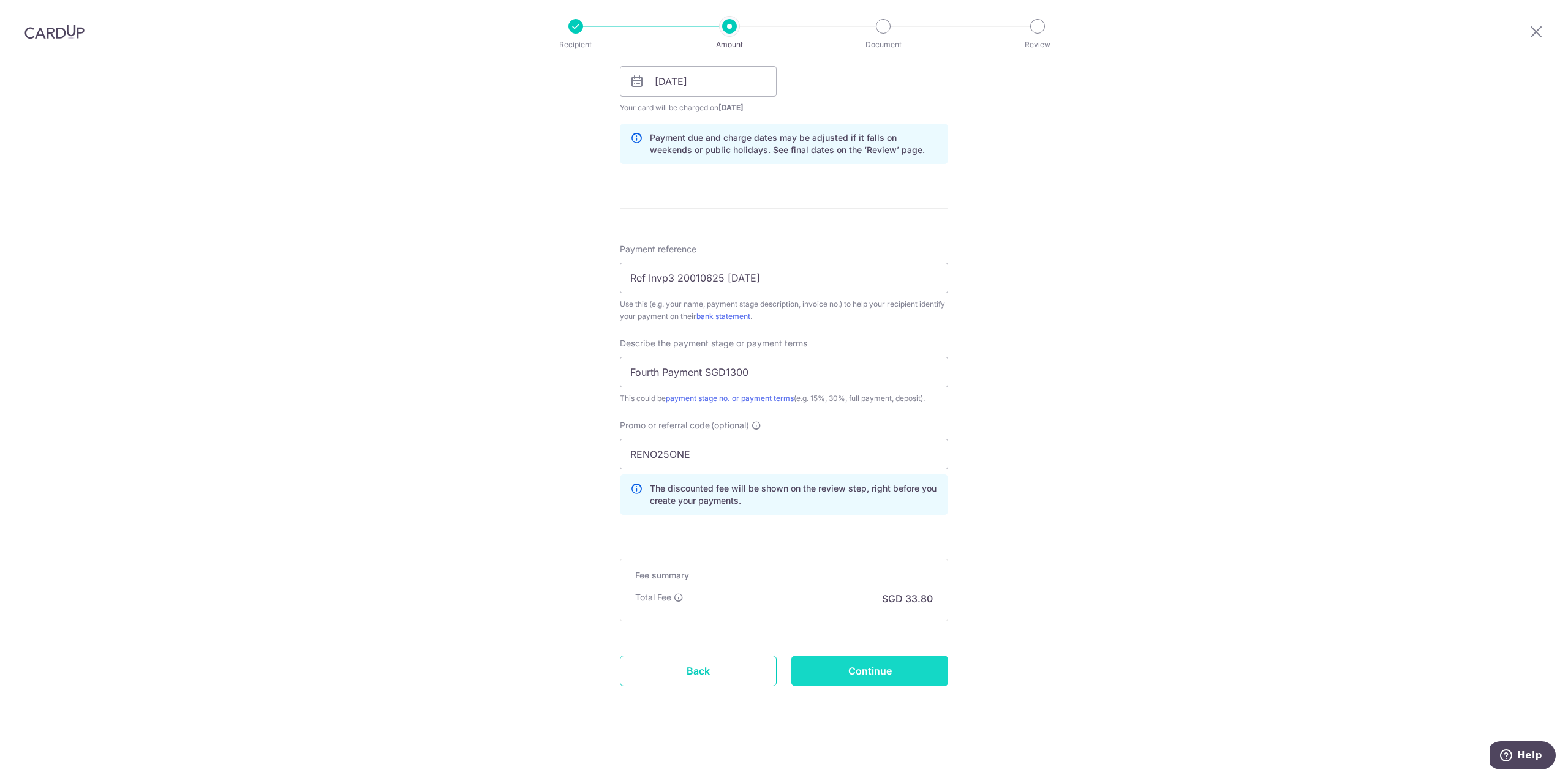
click at [911, 671] on input "Continue" at bounding box center [869, 671] width 156 height 31
type input "Create Schedule"
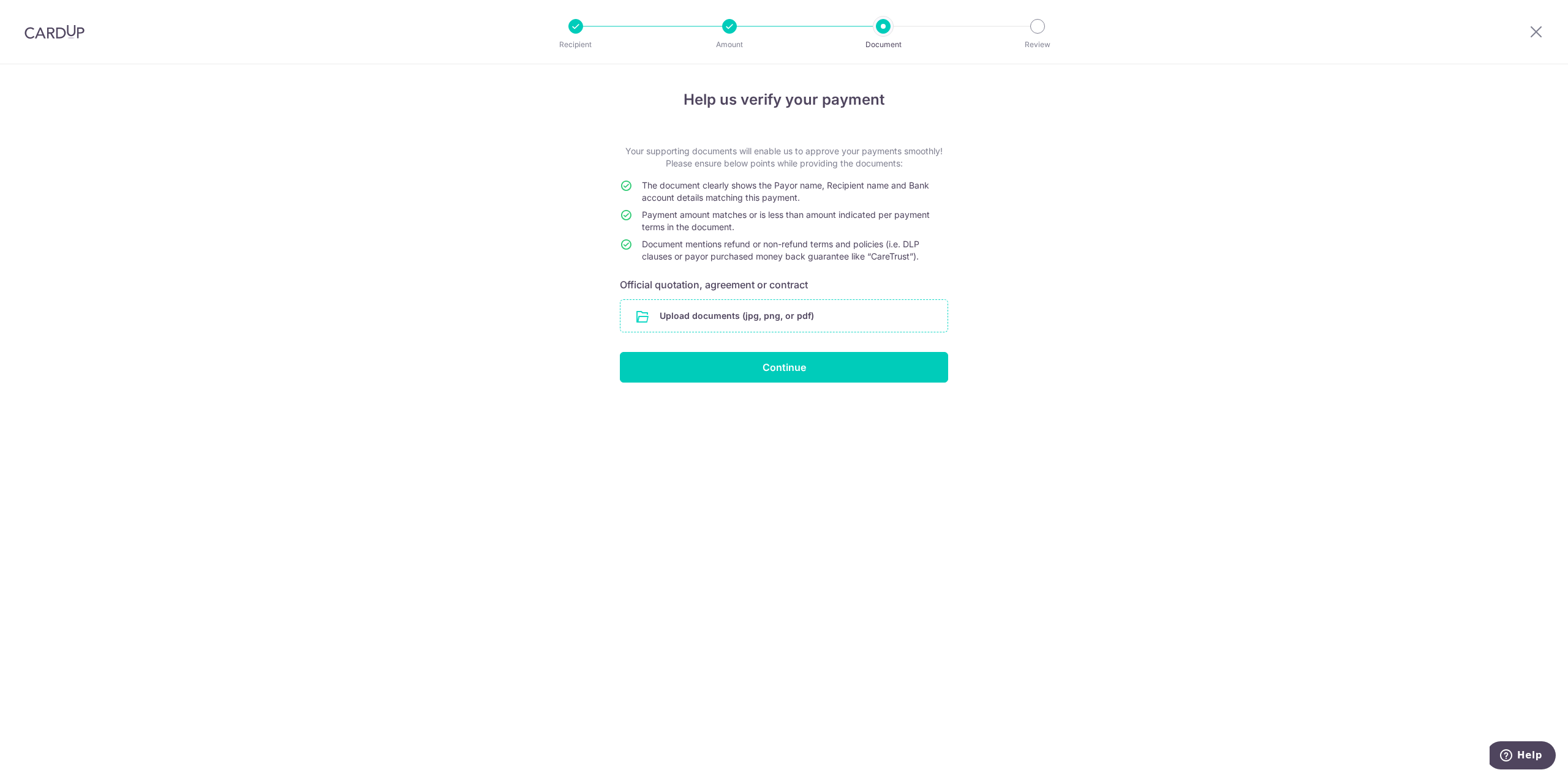
click at [759, 316] on input "file" at bounding box center [784, 315] width 327 height 32
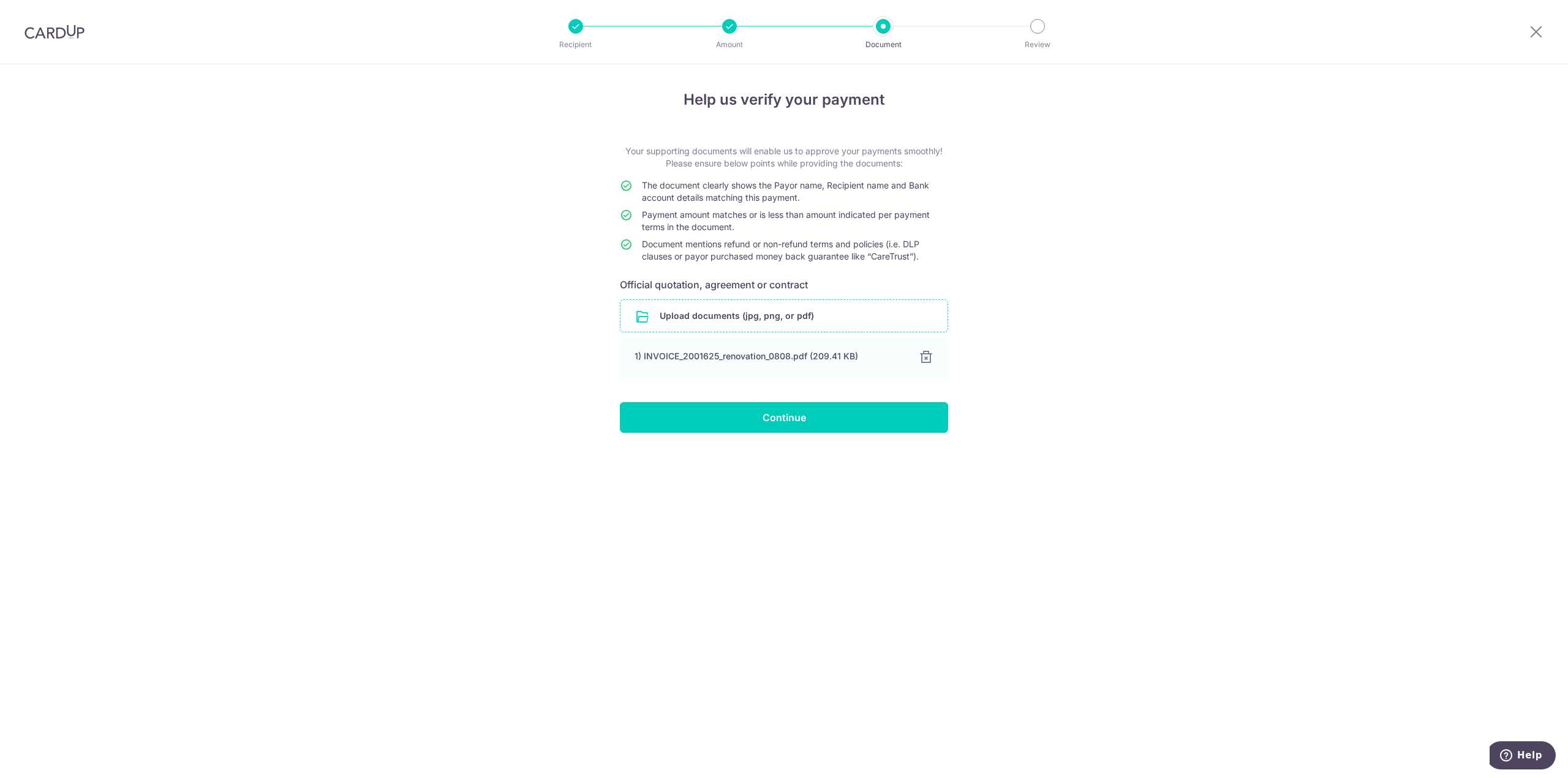
click at [1088, 408] on div "Help us verify your payment Your supporting documents will enable us to approve…" at bounding box center [784, 421] width 1568 height 714
click at [793, 419] on input "Continue" at bounding box center [784, 417] width 328 height 31
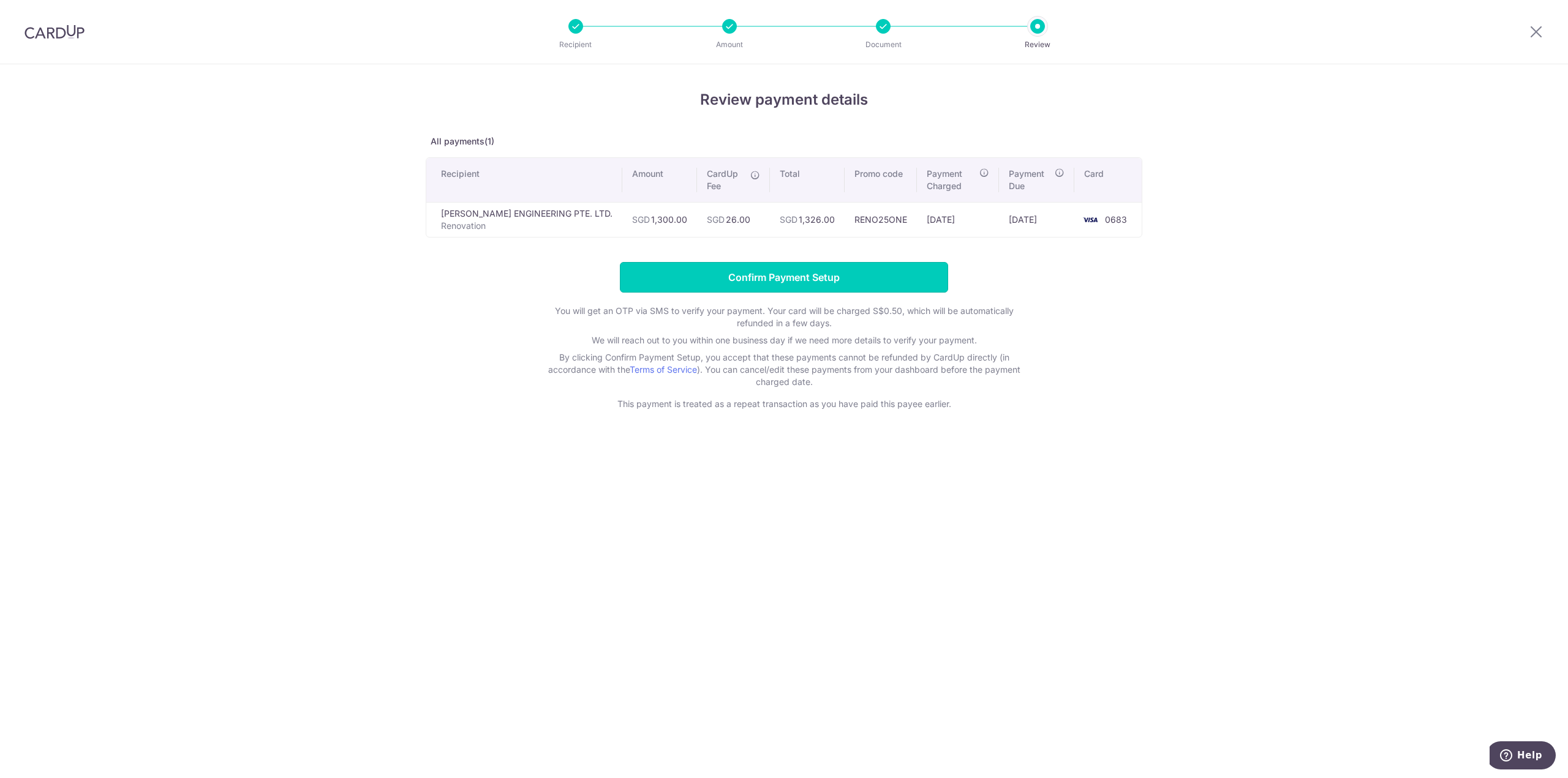
drag, startPoint x: 798, startPoint y: 283, endPoint x: 972, endPoint y: 317, distance: 177.3
click at [798, 283] on input "Confirm Payment Setup" at bounding box center [784, 277] width 328 height 31
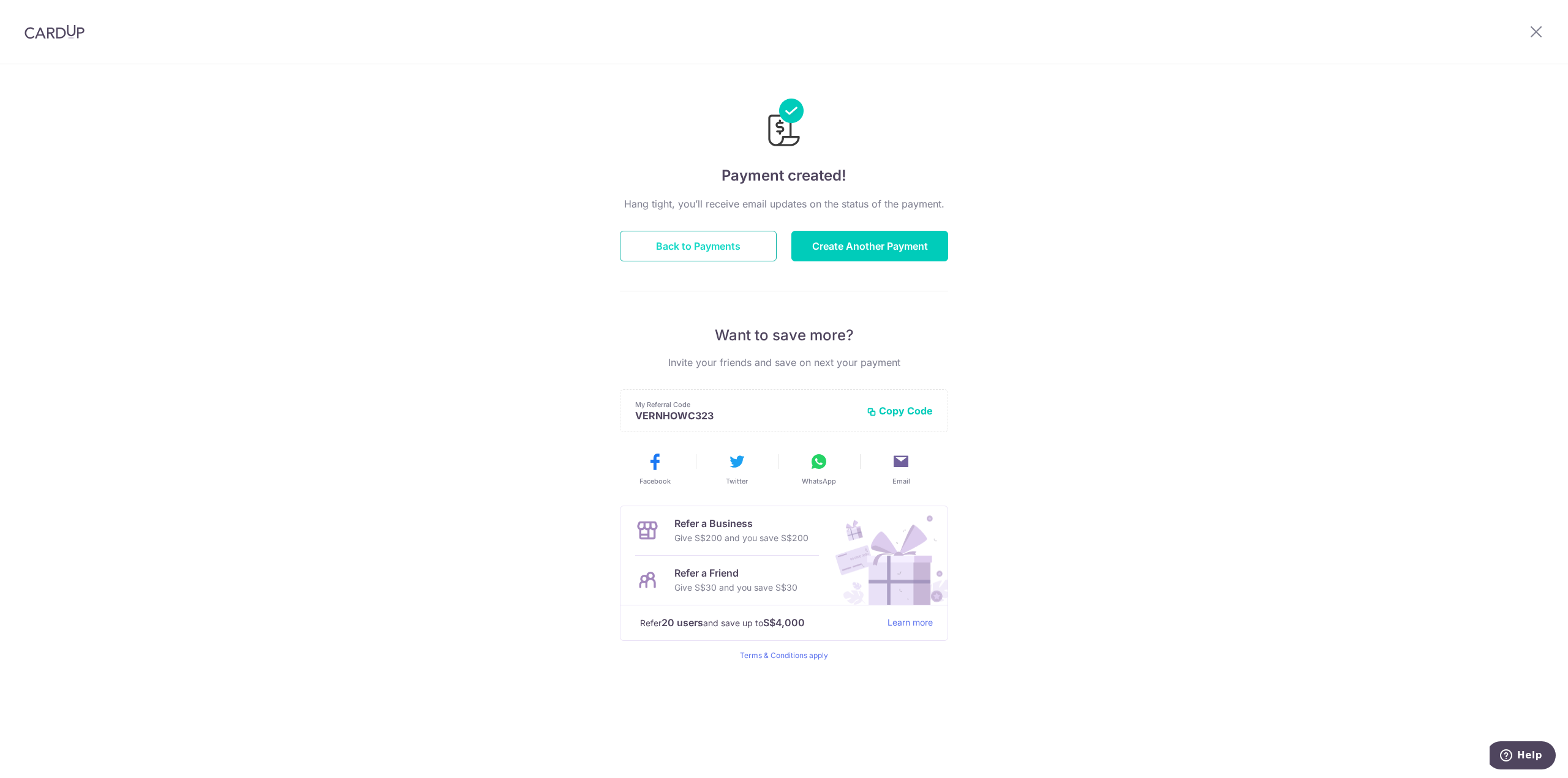
click at [719, 248] on button "Back to Payments" at bounding box center [698, 246] width 156 height 31
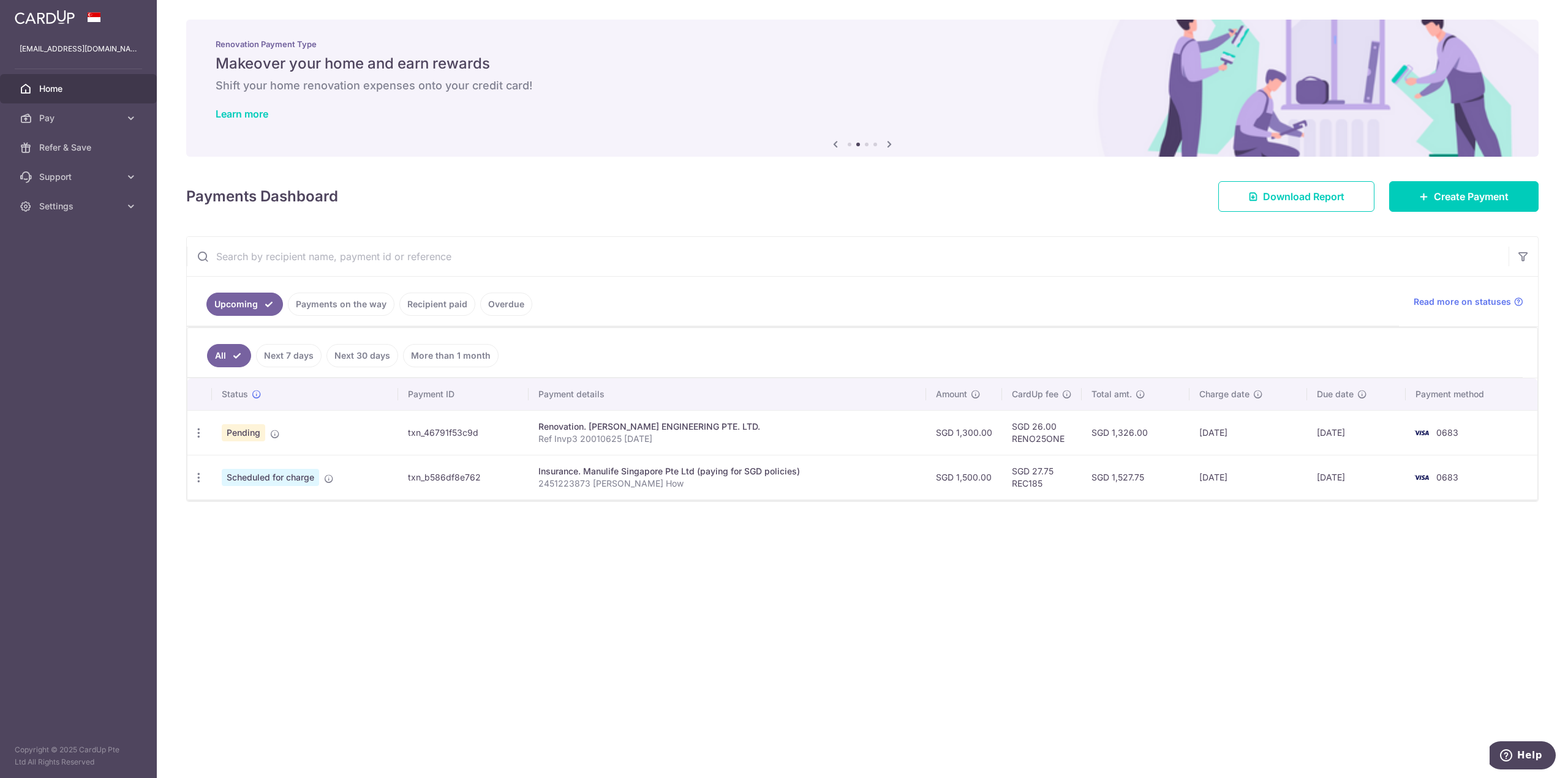
click at [605, 440] on p "Ref Invp3 20010625 [DATE]" at bounding box center [728, 439] width 378 height 13
click at [605, 440] on p "Ref Invp3 20010625 19Aug25" at bounding box center [728, 439] width 378 height 13
click at [678, 606] on div "× Pause Schedule Pause all future payments in this series Pause just this one p…" at bounding box center [861, 389] width 1411 height 778
click at [598, 439] on p "Ref Invp3 20010625 19Aug25" at bounding box center [728, 439] width 378 height 13
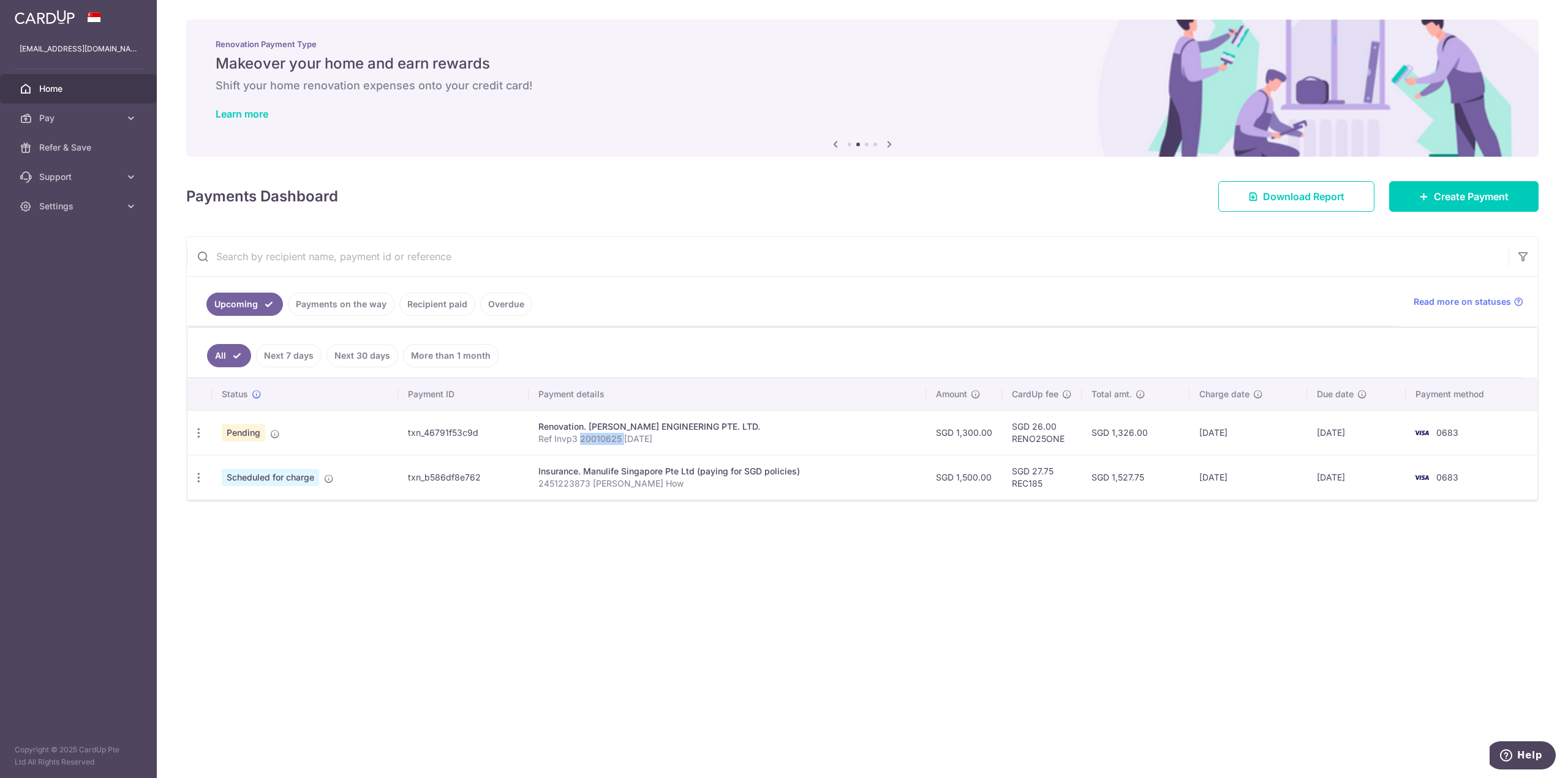
click at [598, 439] on p "Ref Invp3 20010625 19Aug25" at bounding box center [728, 439] width 378 height 13
click at [688, 558] on div "× Pause Schedule Pause all future payments in this series Pause just this one p…" at bounding box center [861, 389] width 1411 height 778
click at [195, 433] on icon "button" at bounding box center [199, 433] width 13 height 13
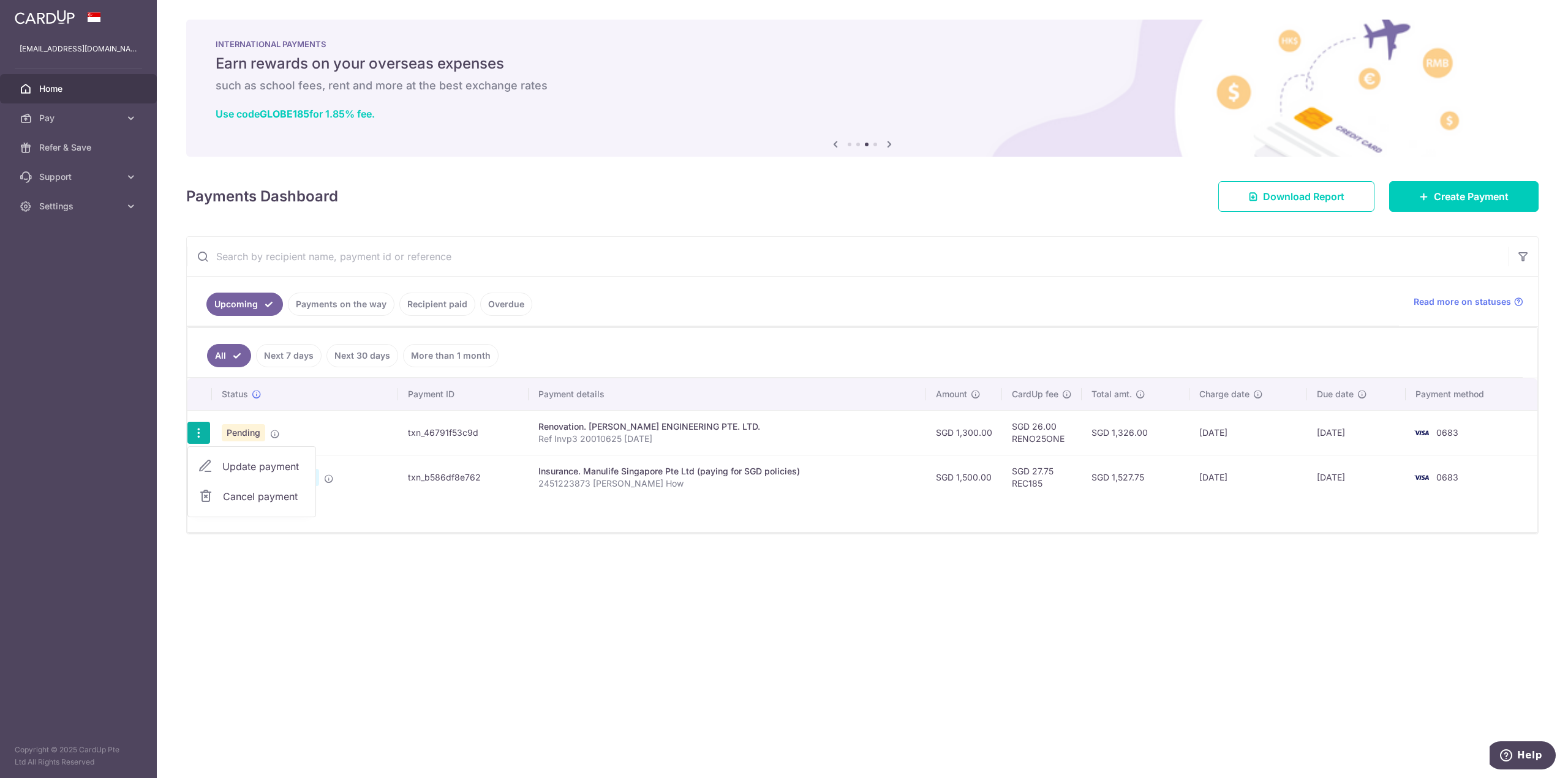
click at [247, 470] on span "Update payment" at bounding box center [264, 466] width 83 height 14
radio input "true"
type input "1,300.00"
type input "[DATE]"
type input "Ref Invp3 20010625 19Aug25"
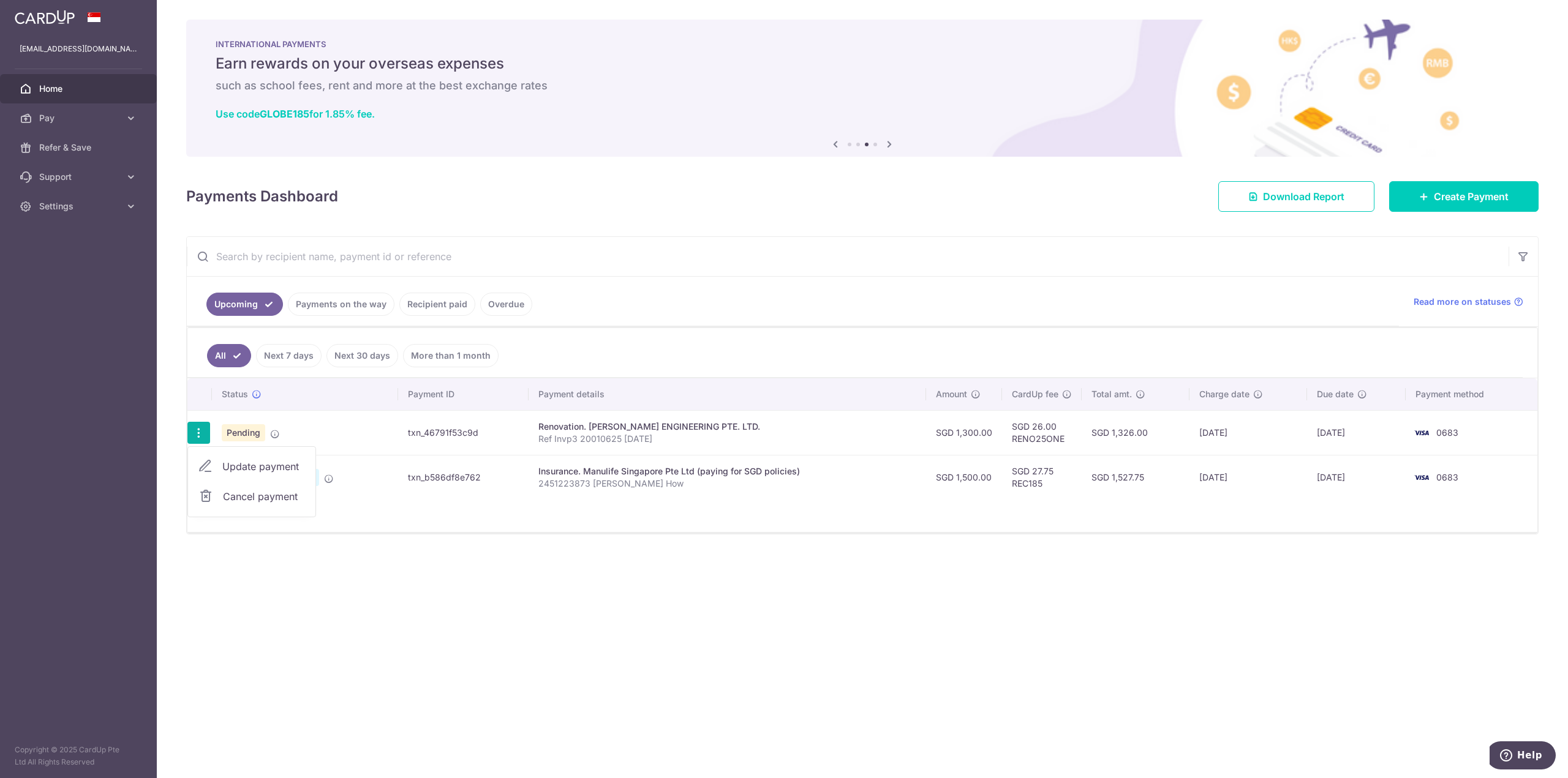
type input "Fourth Payment SGD1300"
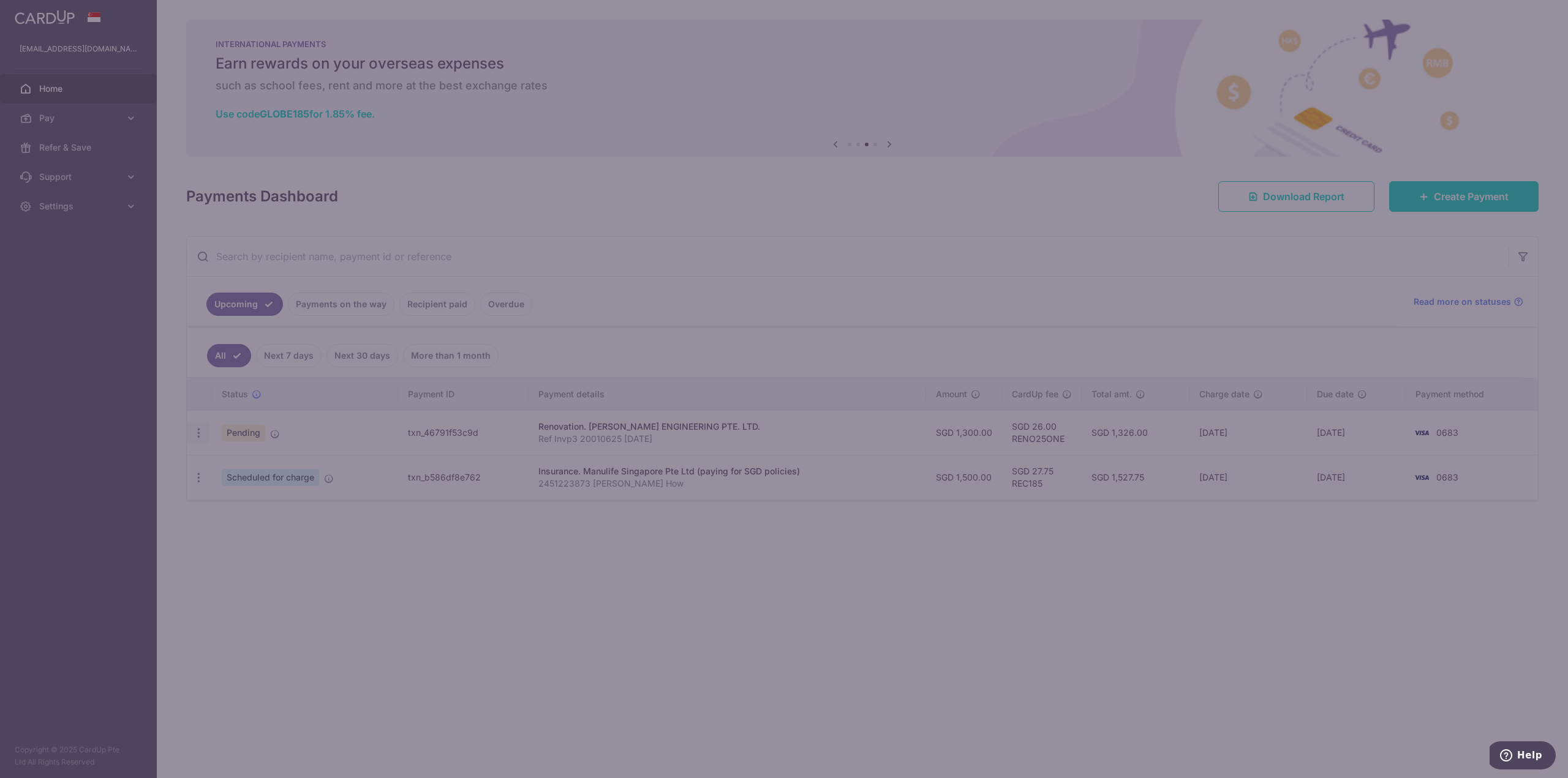
type input "RENO25ONE"
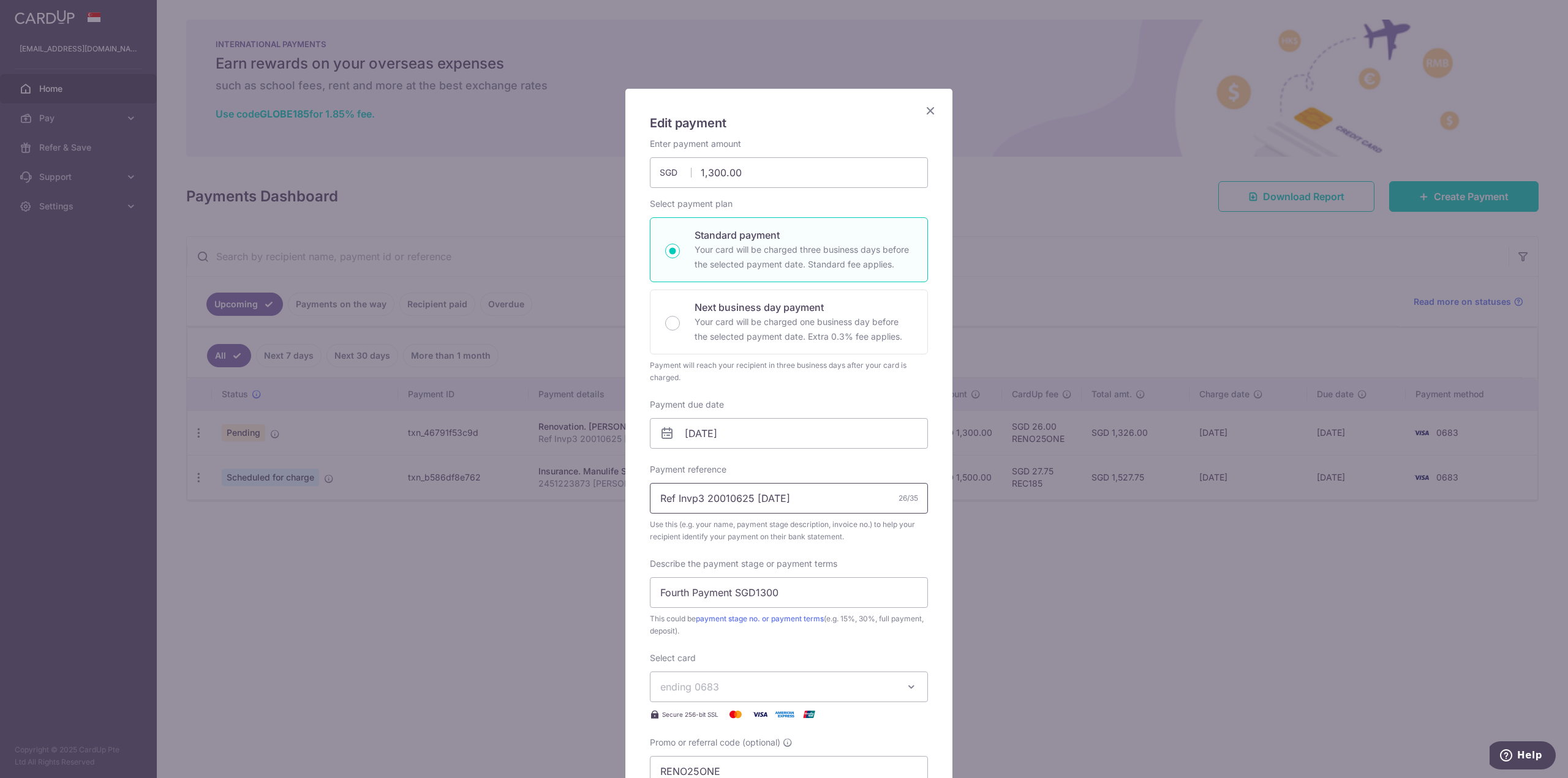
click at [696, 497] on input "Ref Invp3 20010625 19Aug25" at bounding box center [789, 499] width 278 height 31
click at [695, 497] on input "Ref Invp3 20010625 19Aug25" at bounding box center [789, 499] width 278 height 31
click at [742, 494] on input "Ref Invp4 20010625 19Aug25" at bounding box center [789, 499] width 278 height 31
click at [746, 497] on input "Ref Invp4 20010625 19Aug25" at bounding box center [789, 499] width 278 height 31
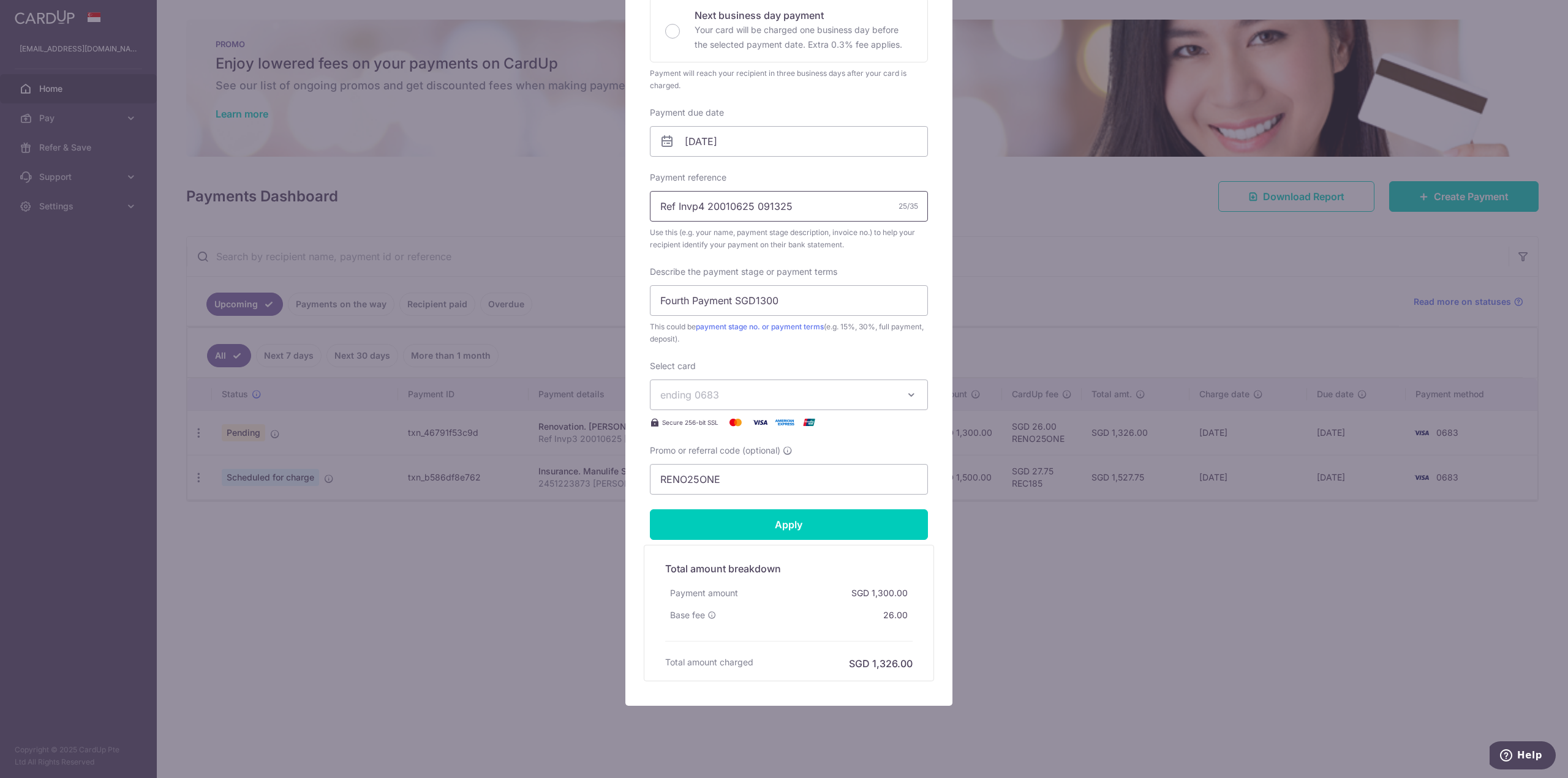
scroll to position [309, 0]
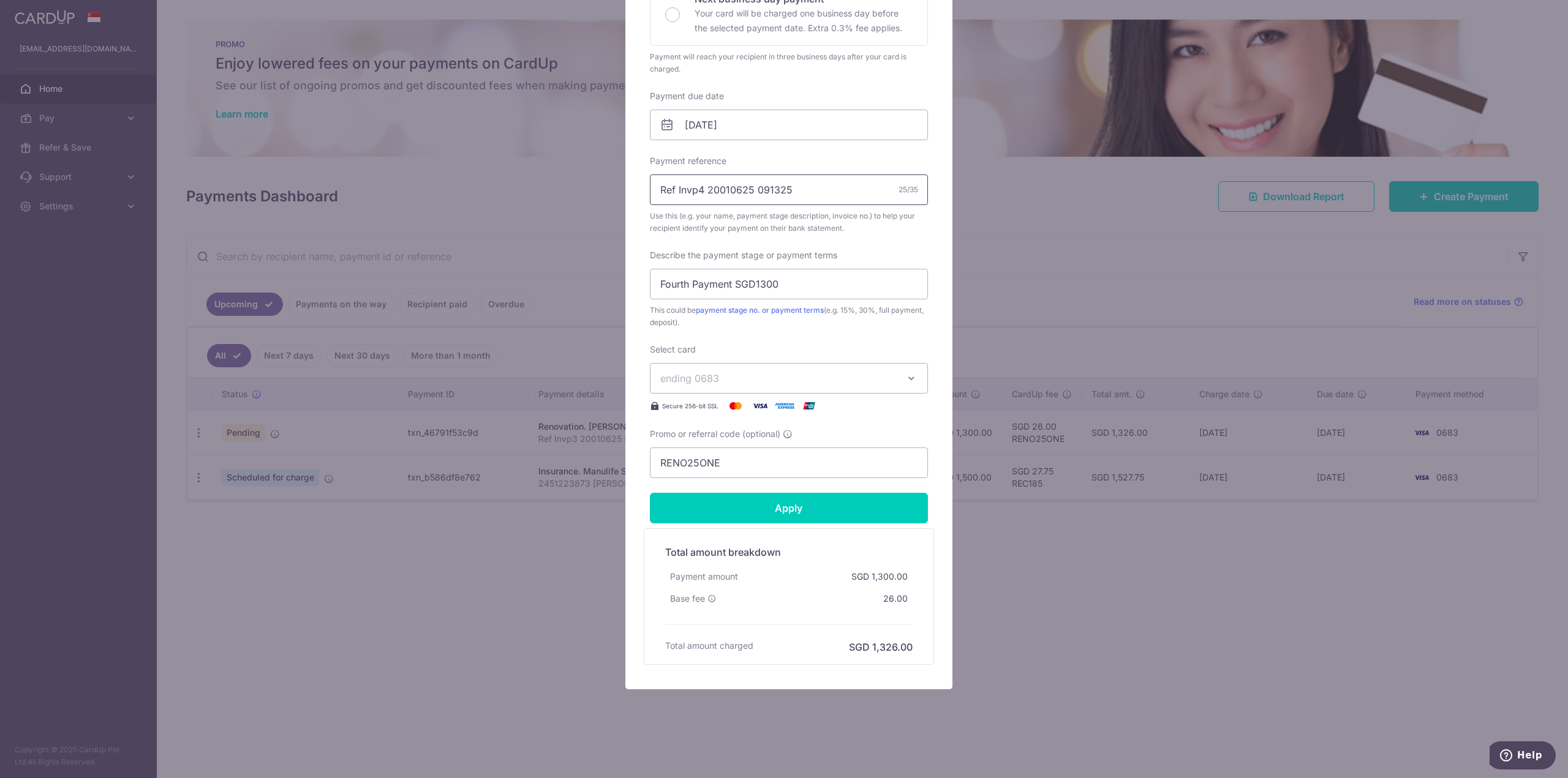
type input "Ref Invp4 20010625 091325"
click at [906, 381] on icon "button" at bounding box center [912, 379] width 13 height 13
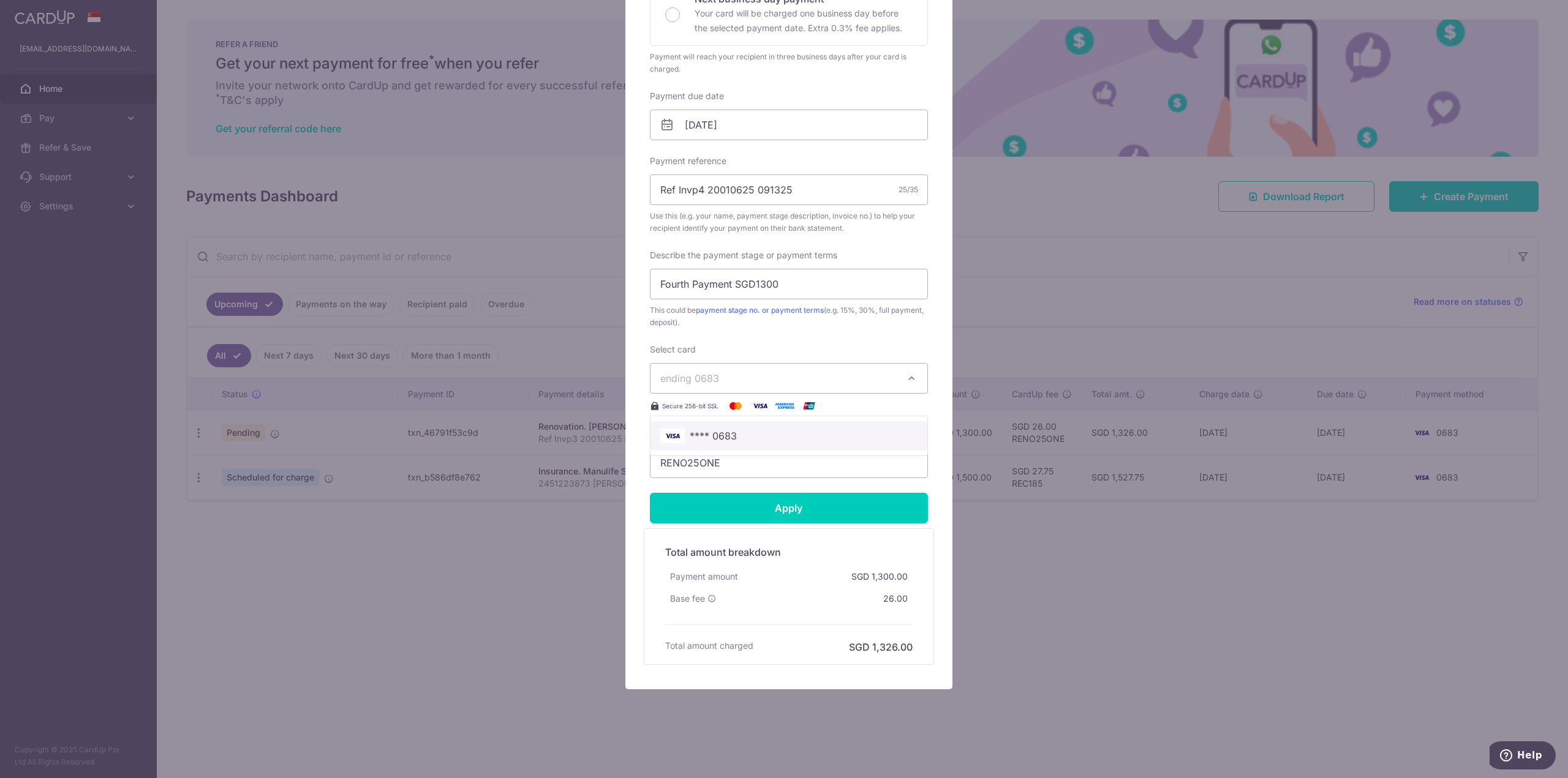
click at [800, 426] on link "**** 0683" at bounding box center [789, 436] width 277 height 30
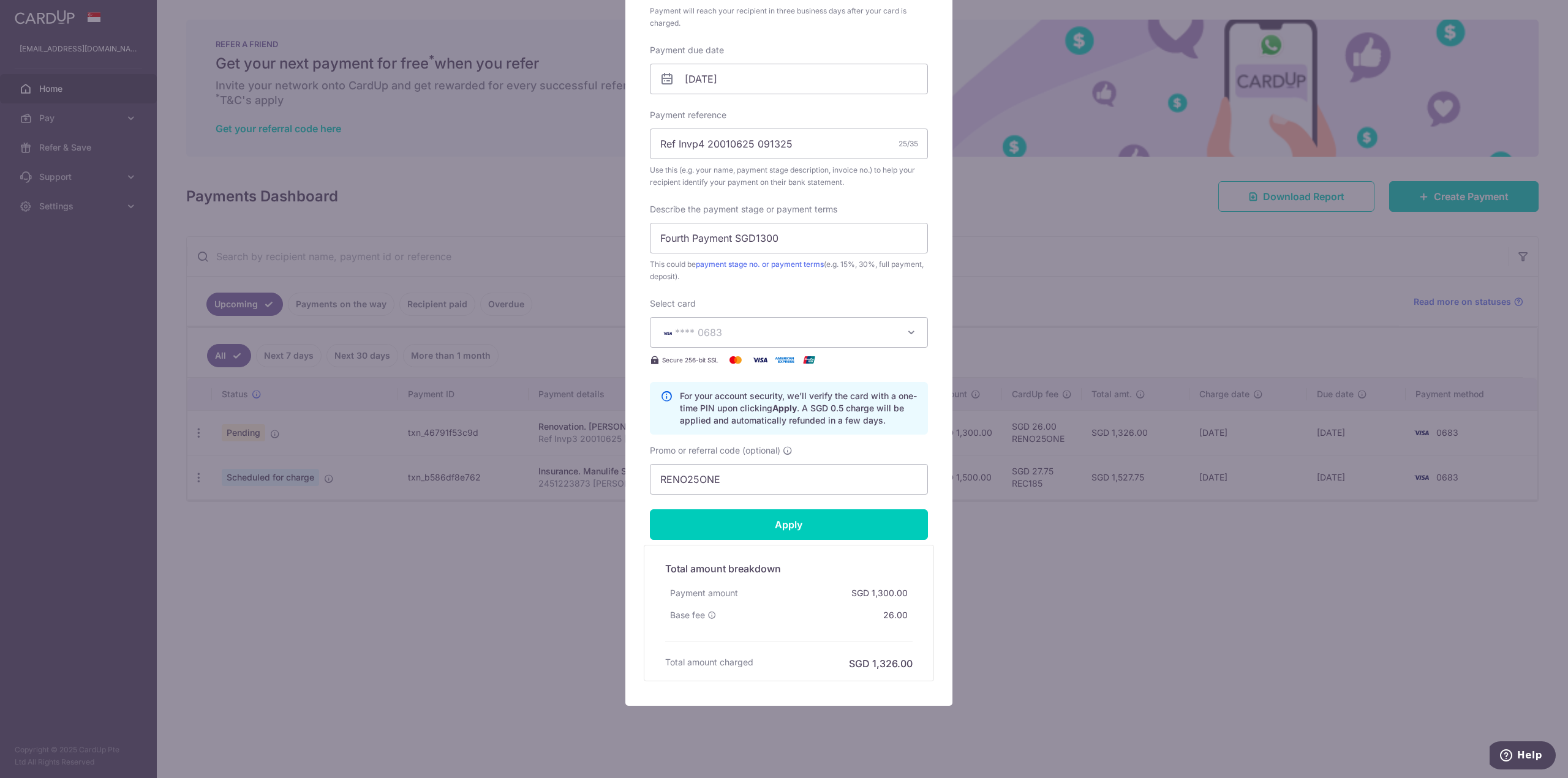
scroll to position [371, 0]
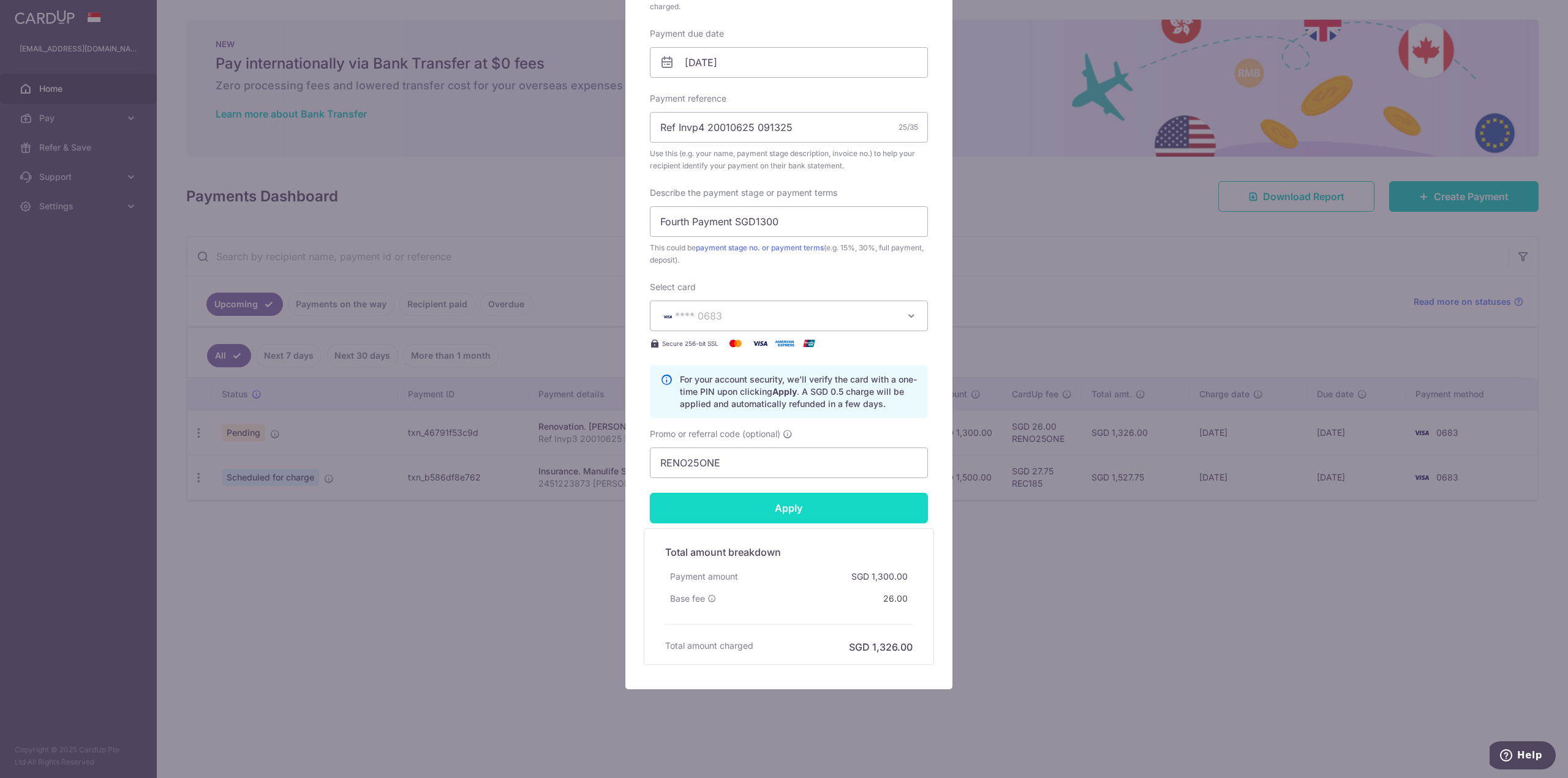
click at [798, 504] on input "Apply" at bounding box center [789, 508] width 278 height 31
type input "Successfully Applied"
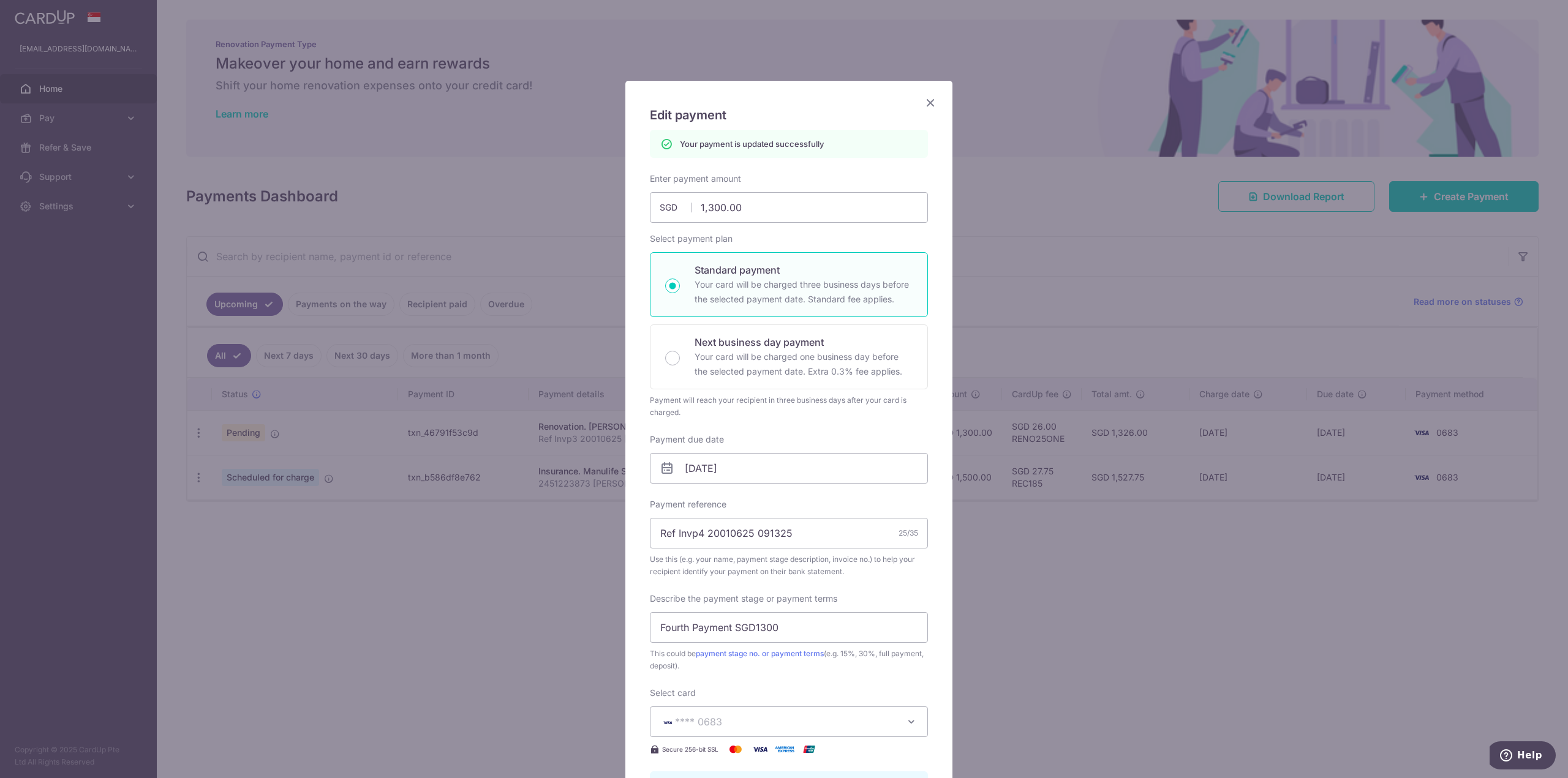
scroll to position [0, 0]
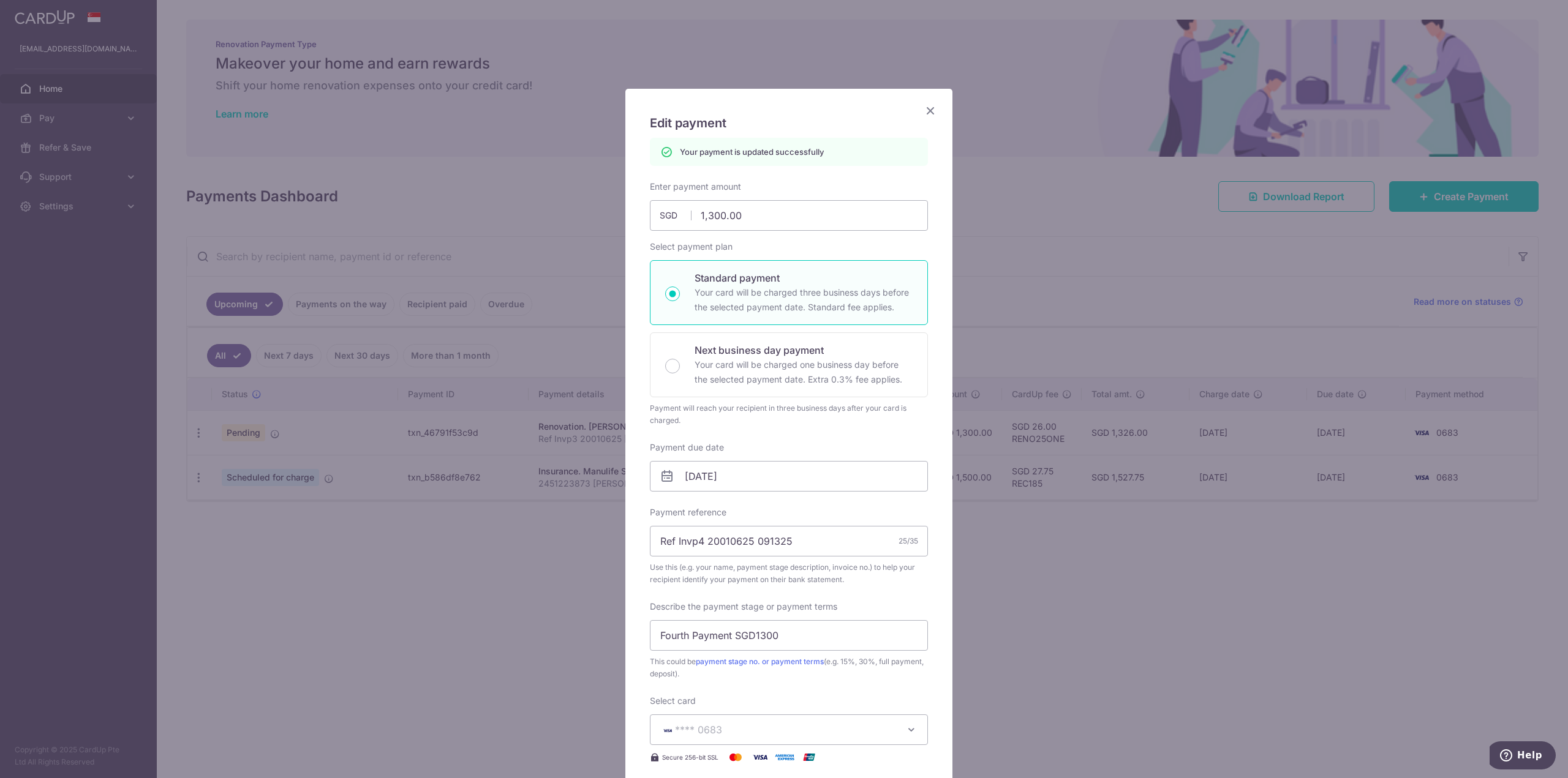
click at [923, 110] on icon "Close" at bounding box center [930, 110] width 14 height 15
